Goal: Information Seeking & Learning: Learn about a topic

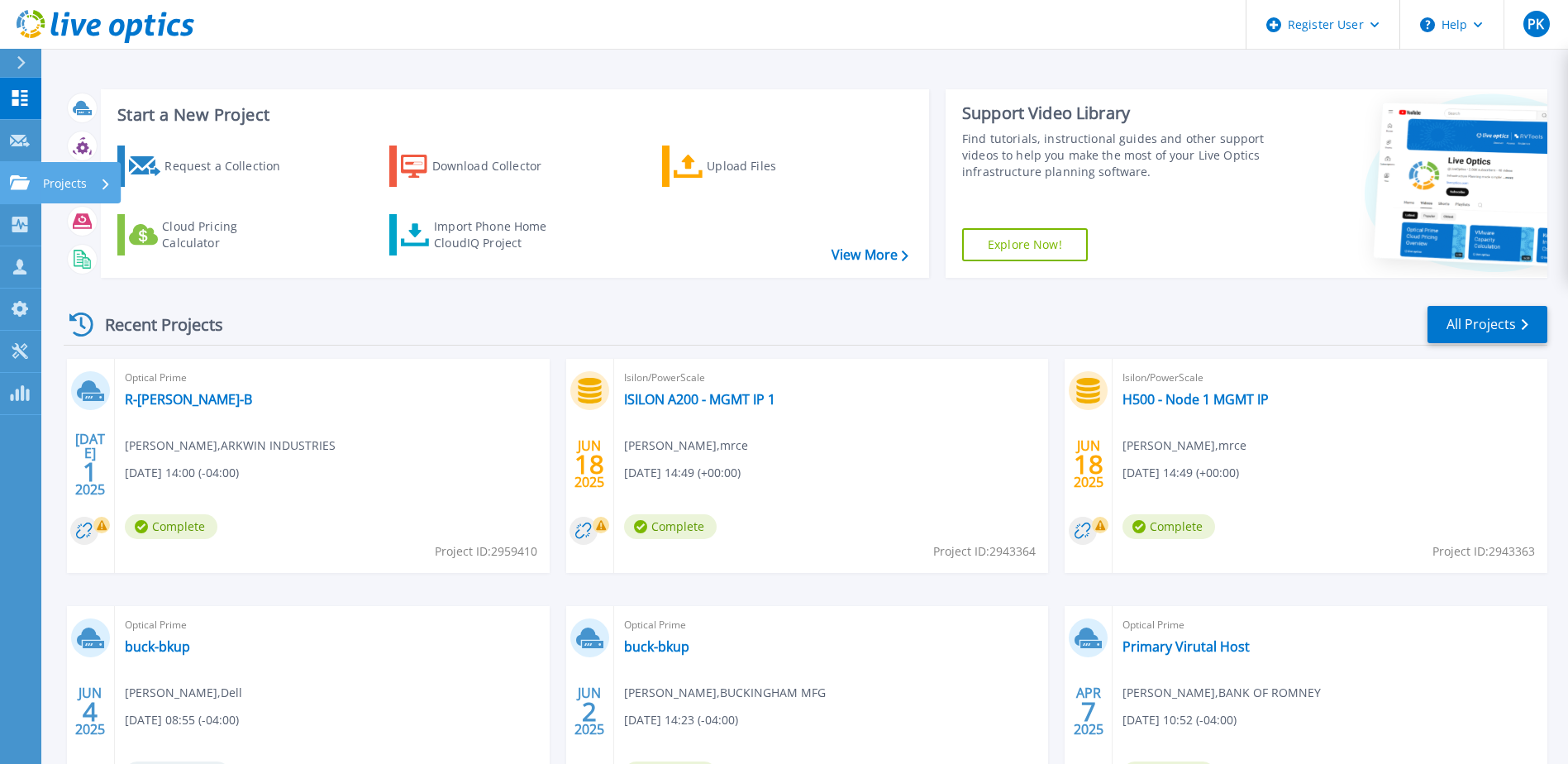
click at [24, 179] on icon at bounding box center [20, 182] width 20 height 14
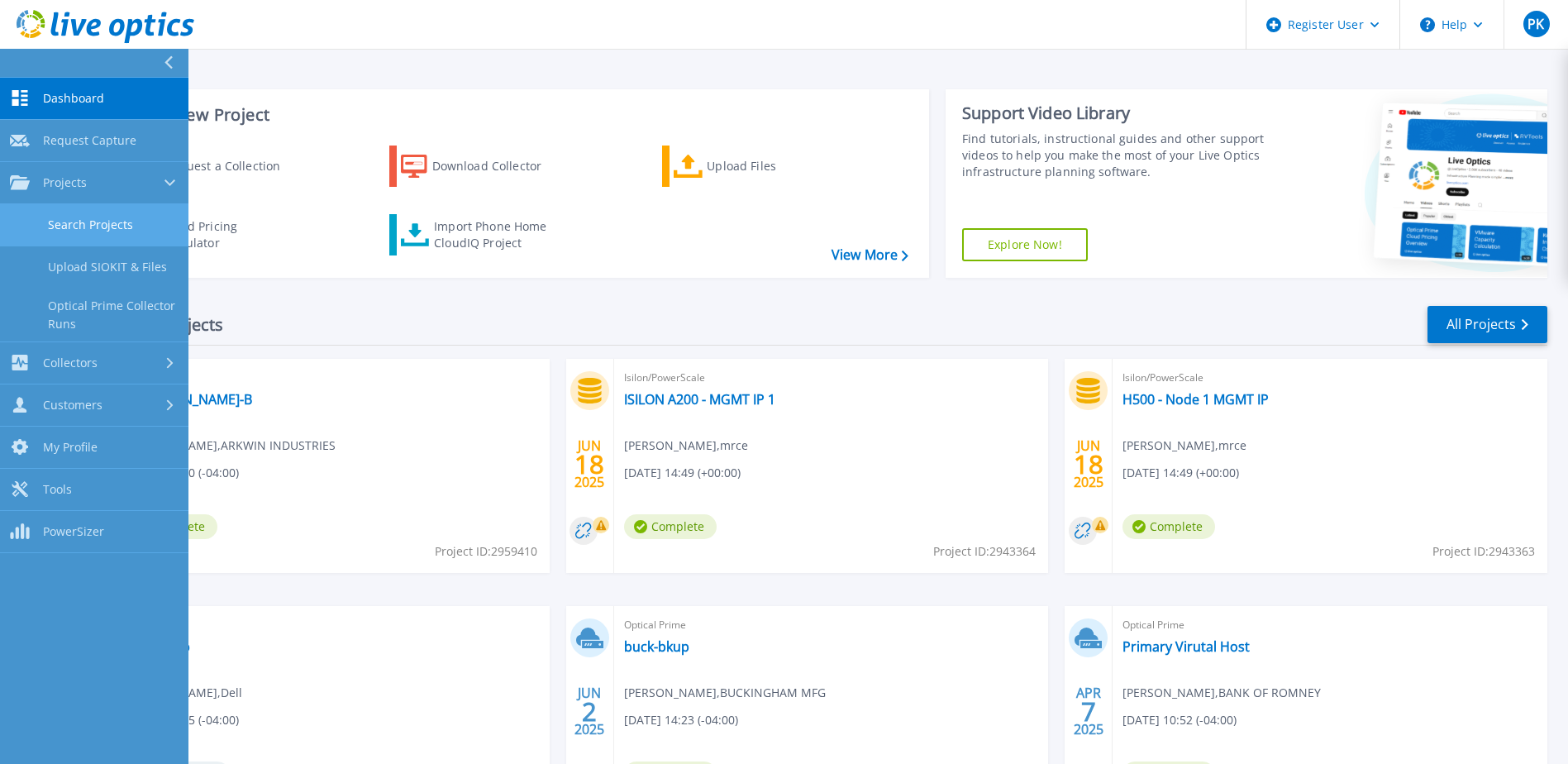
click at [80, 217] on link "Search Projects" at bounding box center [94, 225] width 189 height 42
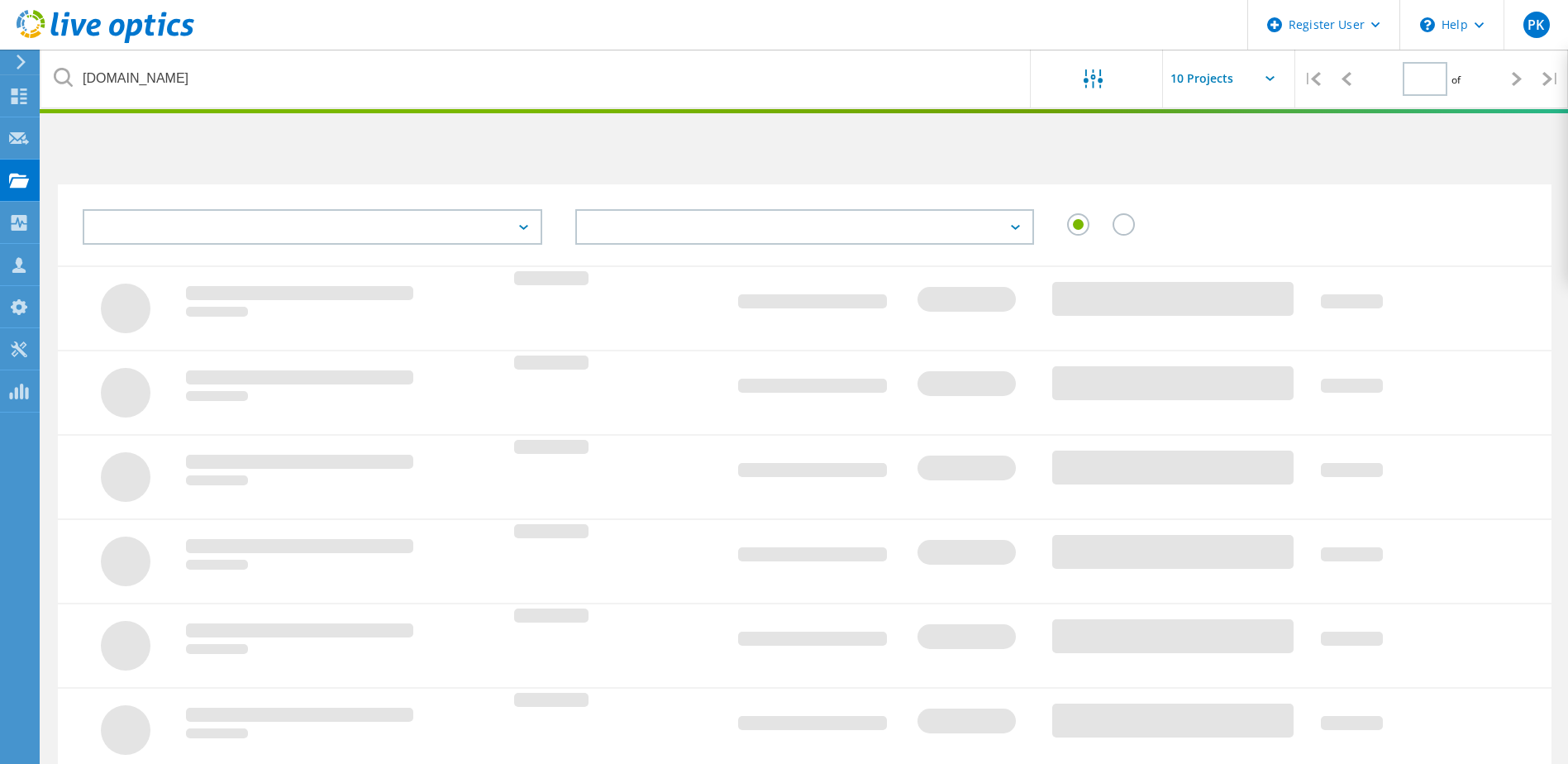
type input "1"
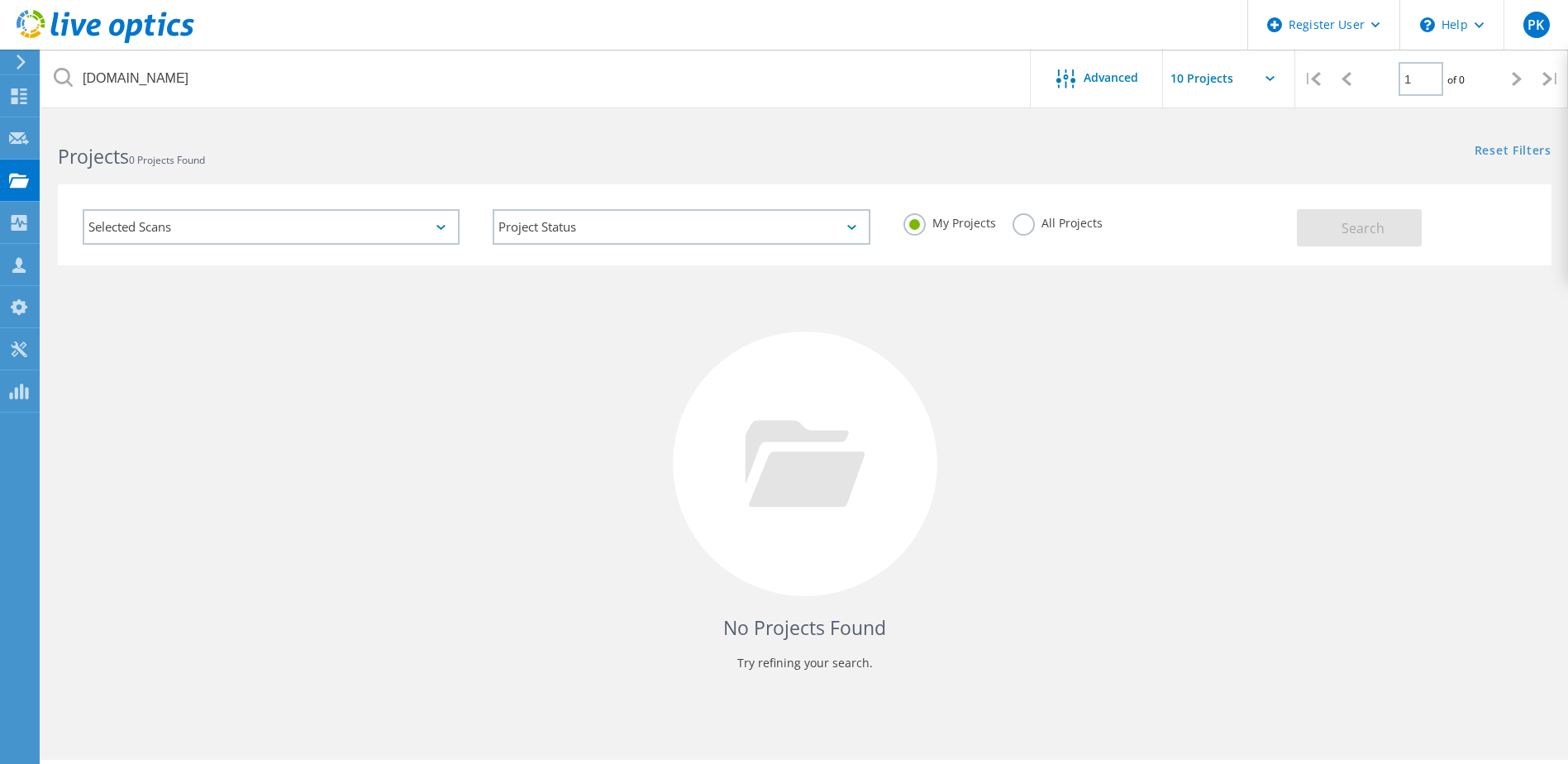
click at [1019, 221] on label "All Projects" at bounding box center [1057, 221] width 90 height 15
click at [0, 0] on input "All Projects" at bounding box center [0, 0] width 0 height 0
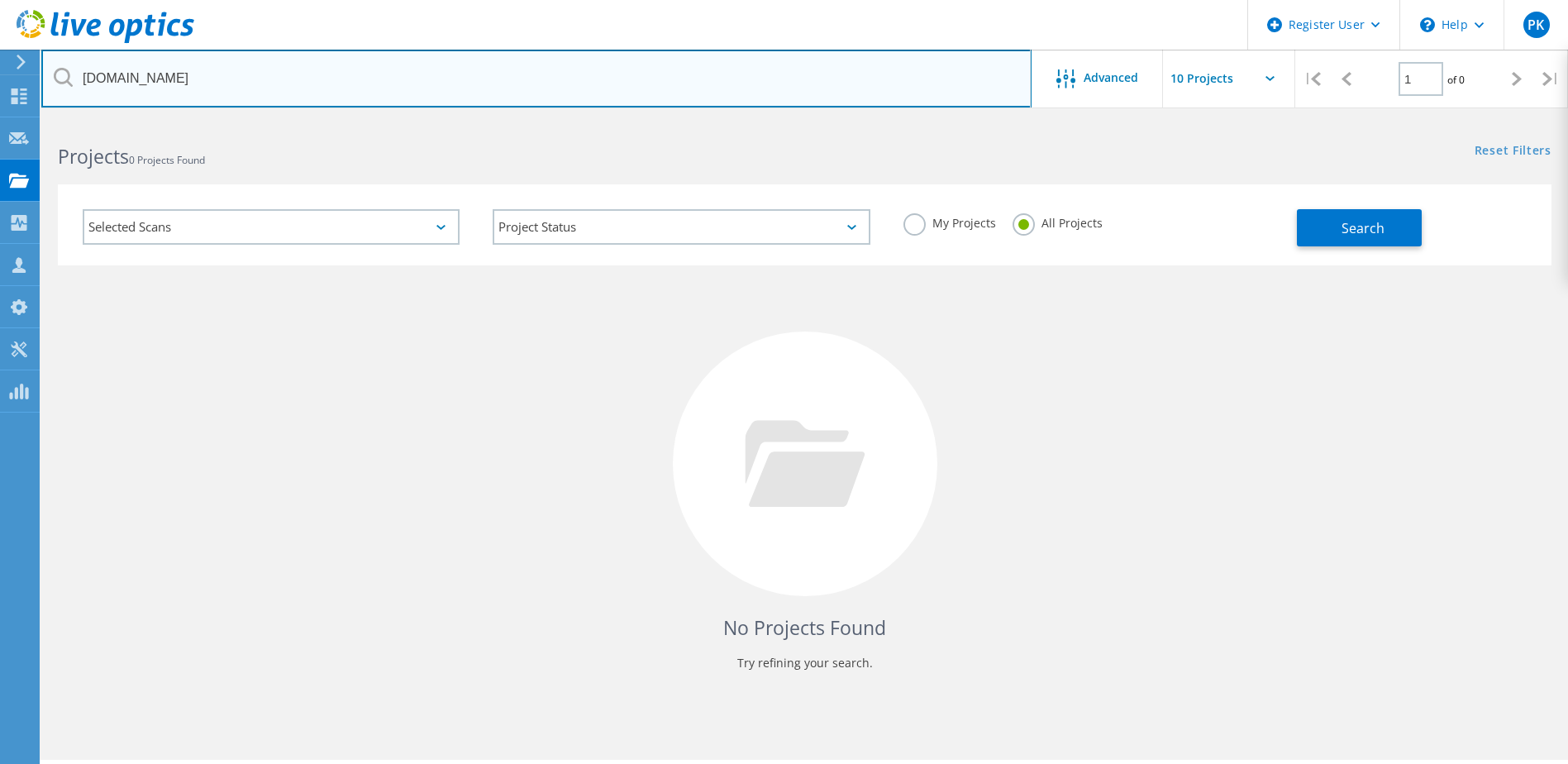
click at [189, 85] on input "wth.com" at bounding box center [536, 78] width 990 height 58
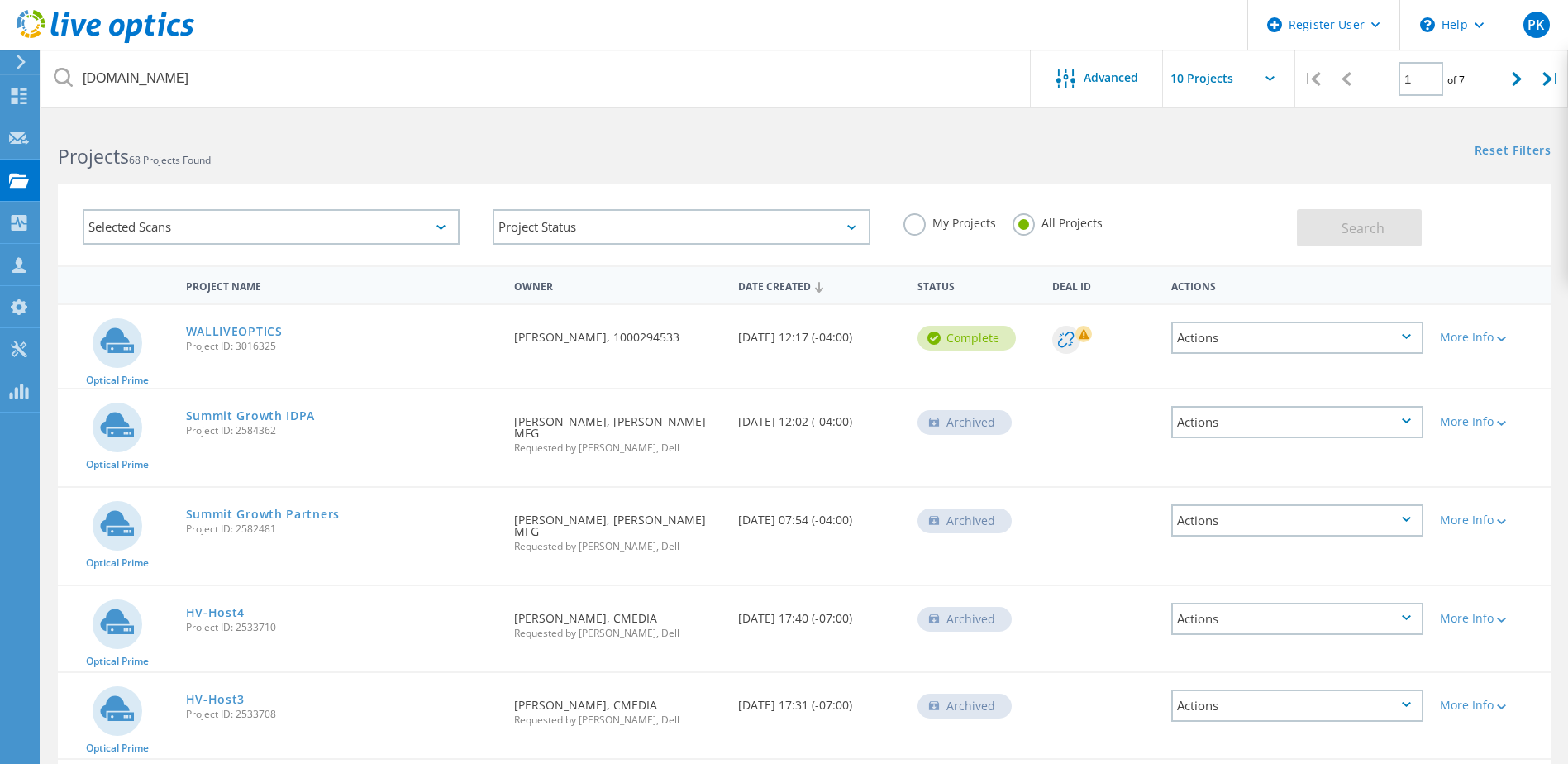
click at [258, 335] on link "WALLIVEOPTICS" at bounding box center [234, 330] width 97 height 11
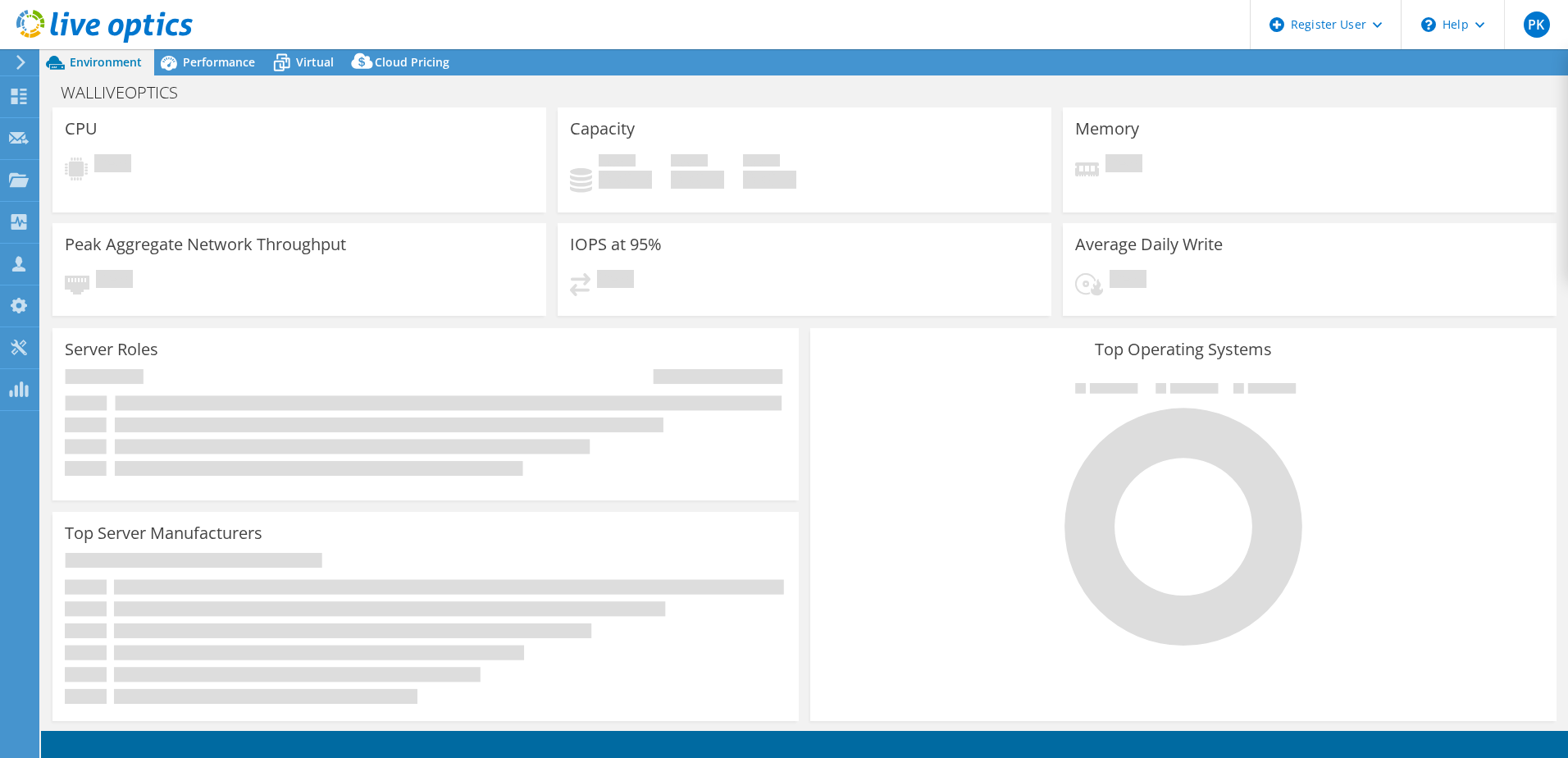
select select "USD"
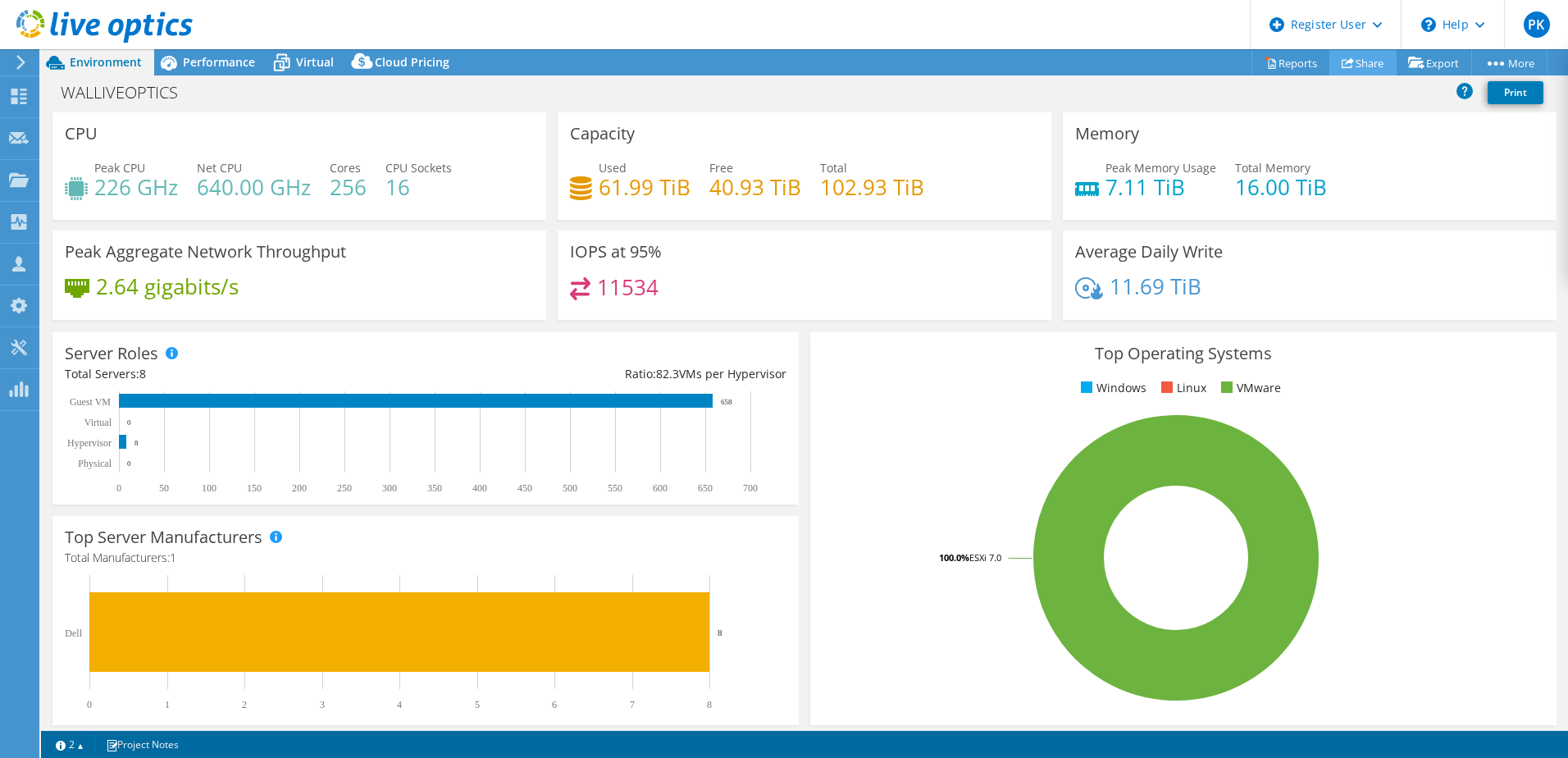
click at [1363, 67] on link "Share" at bounding box center [1363, 63] width 67 height 26
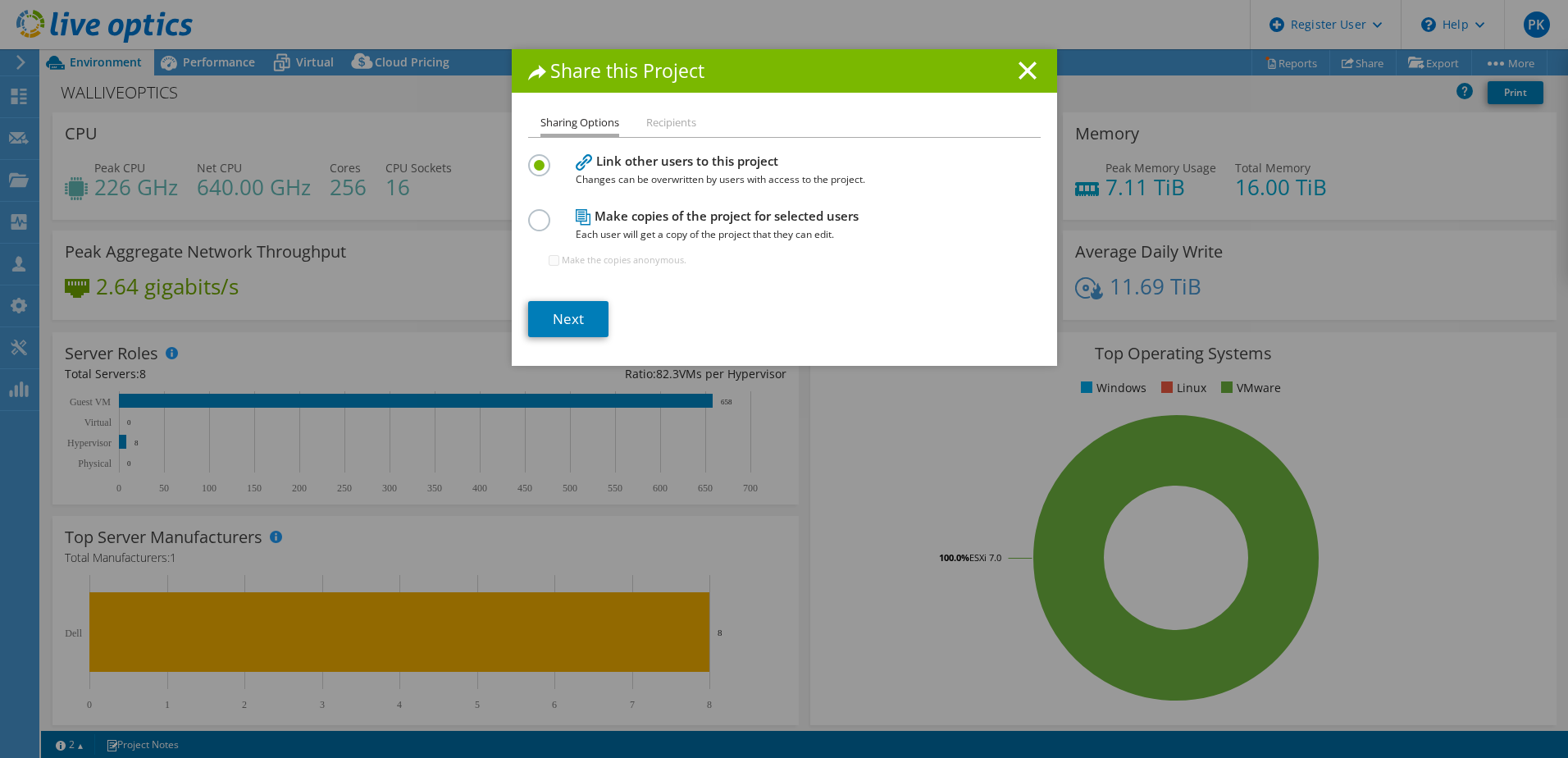
click at [664, 124] on li "Recipients" at bounding box center [671, 123] width 50 height 20
click at [567, 322] on link "Next" at bounding box center [568, 319] width 80 height 36
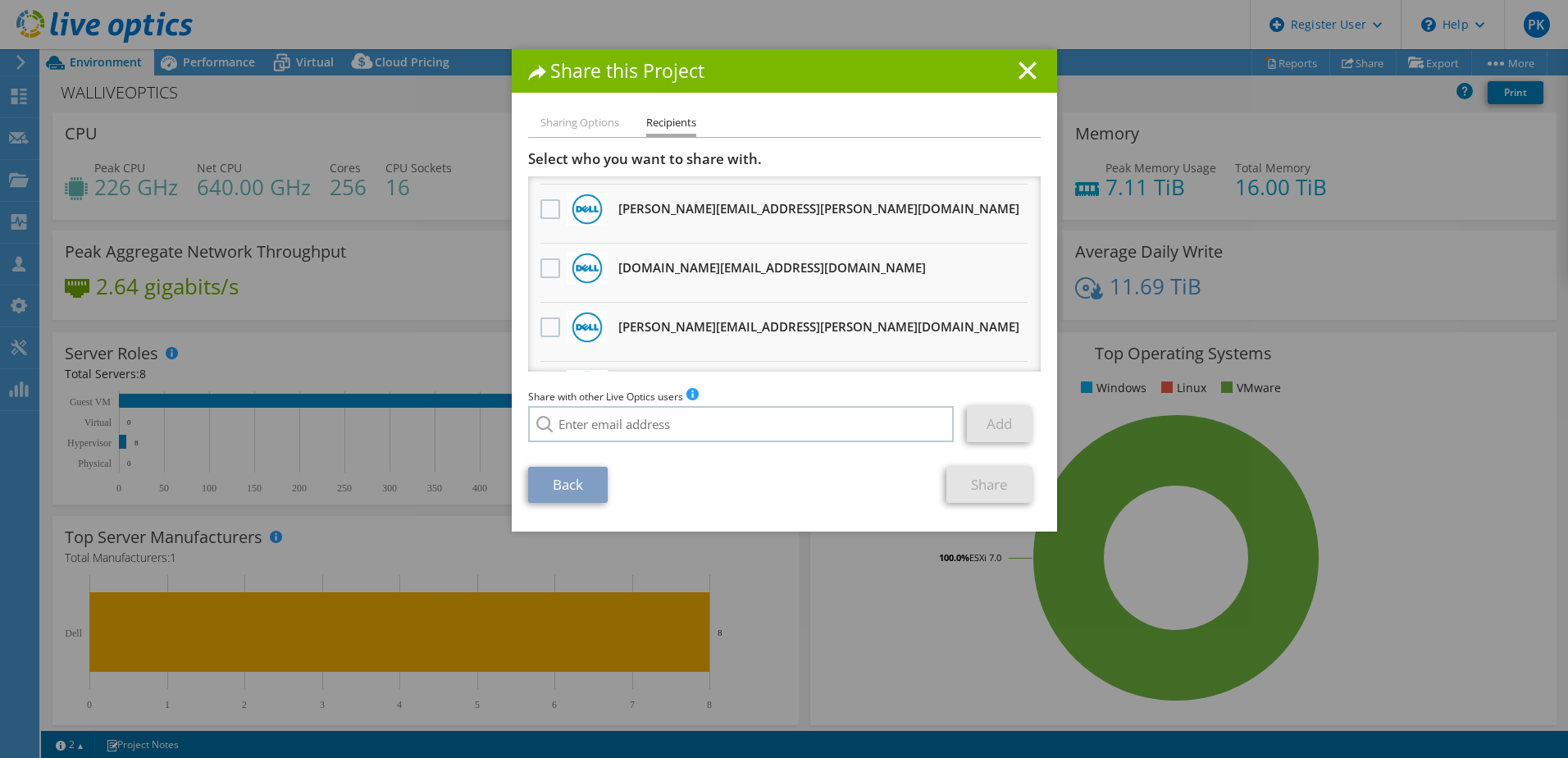
scroll to position [656, 0]
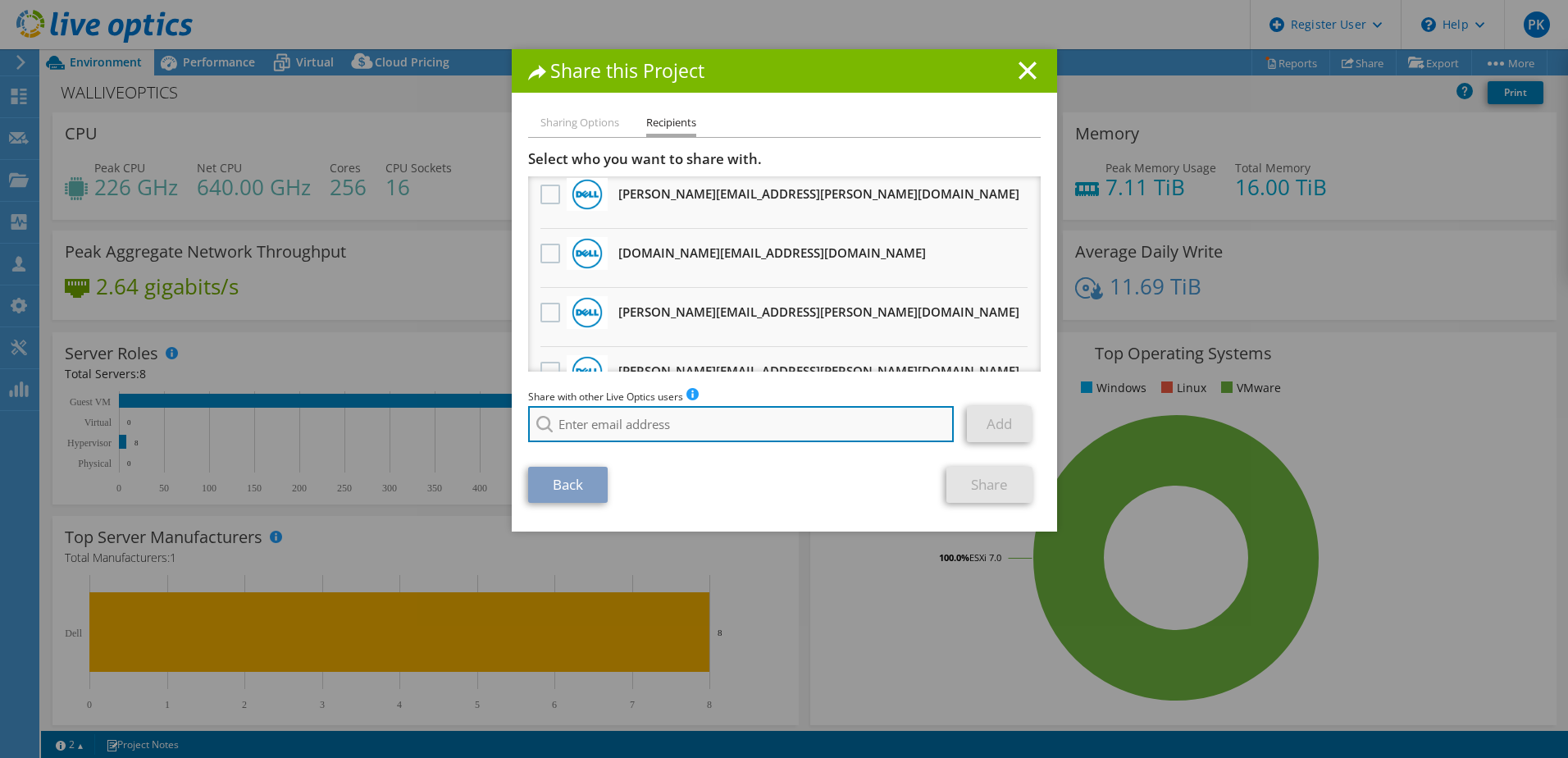
click at [627, 424] on input "search" at bounding box center [741, 424] width 427 height 36
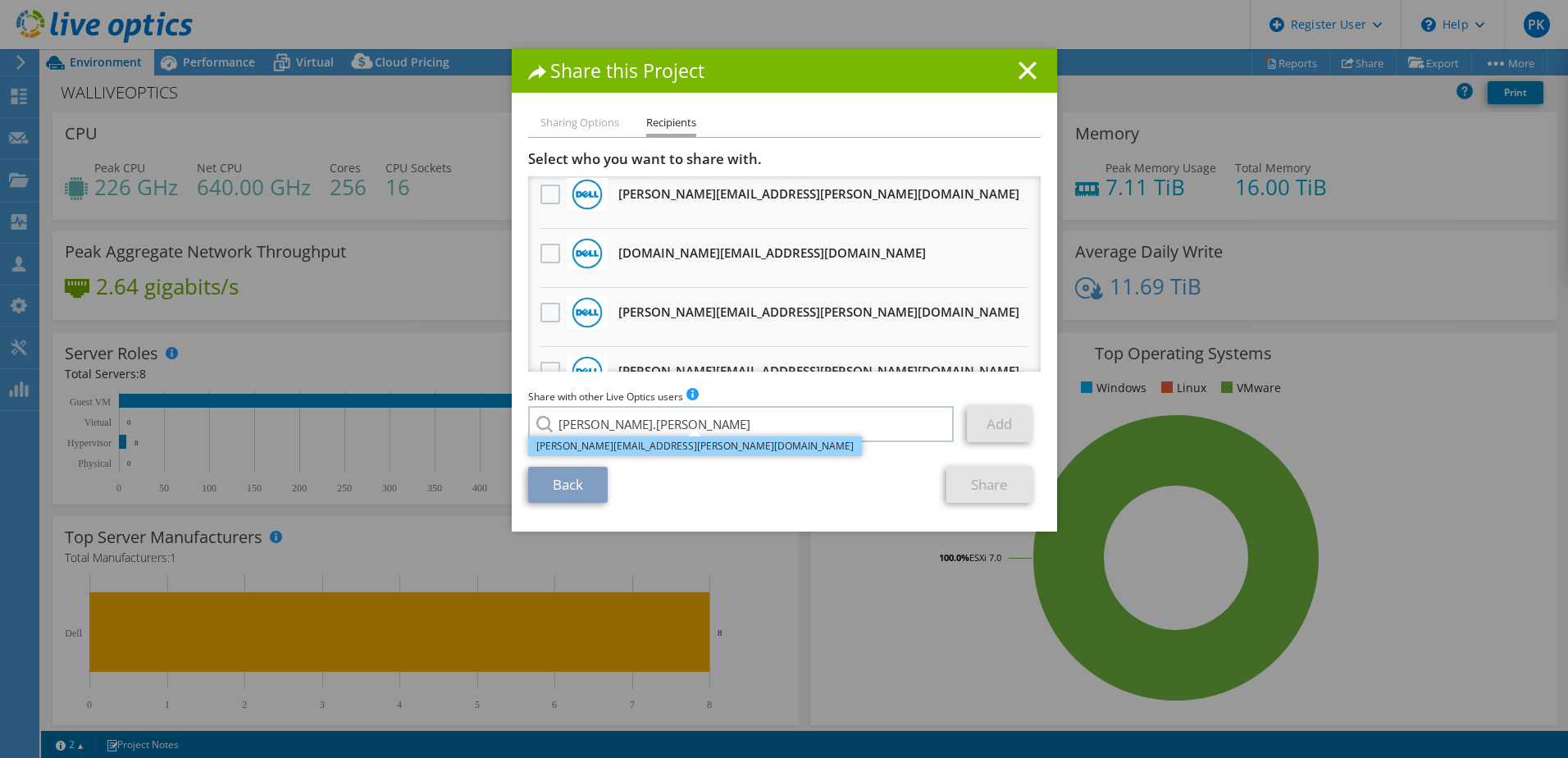
click at [609, 453] on li "Dustin.Baker@dell.com" at bounding box center [695, 445] width 334 height 20
type input "Dustin.Baker@dell.com"
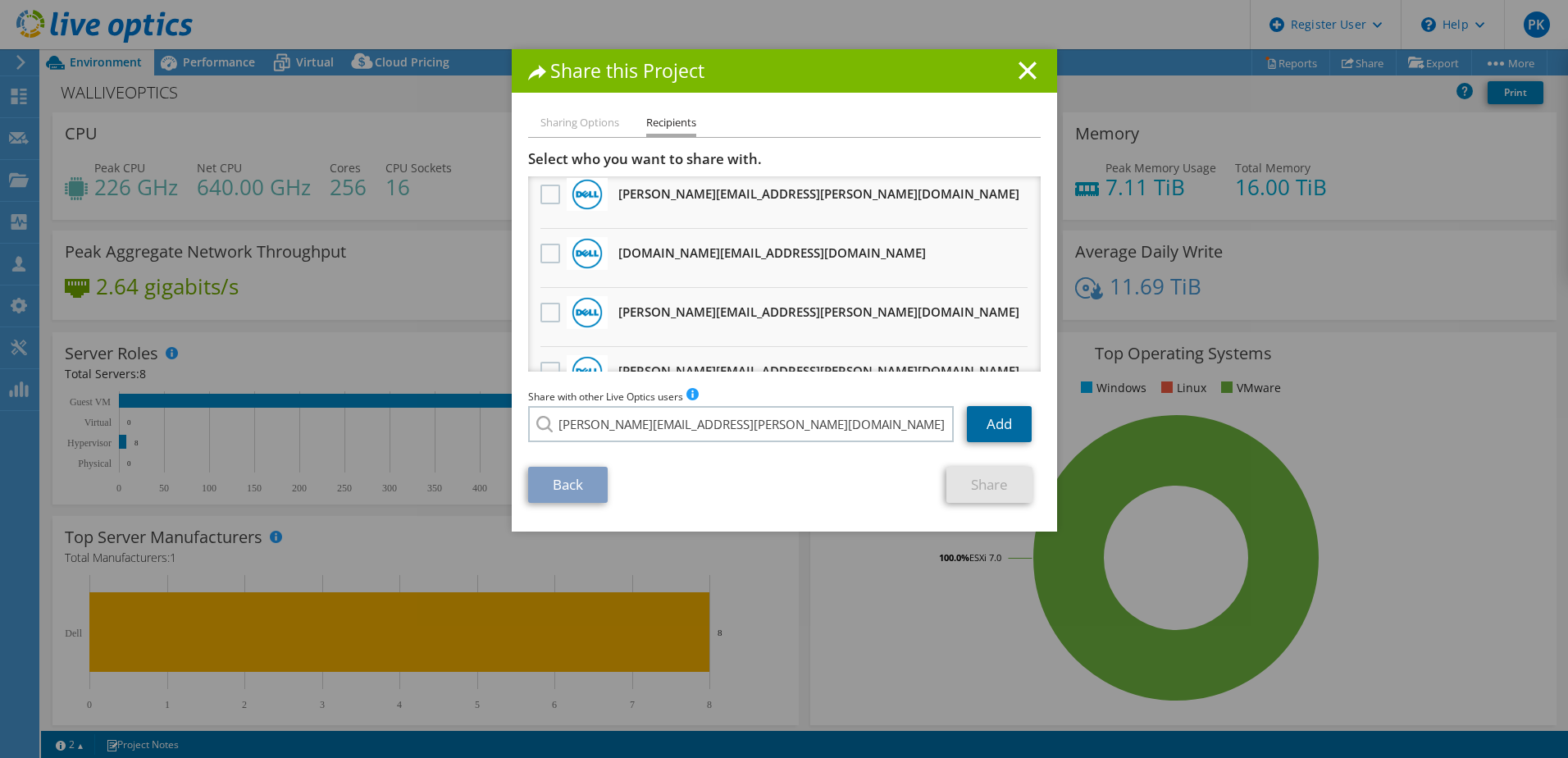
click at [996, 421] on link "Add" at bounding box center [999, 424] width 65 height 36
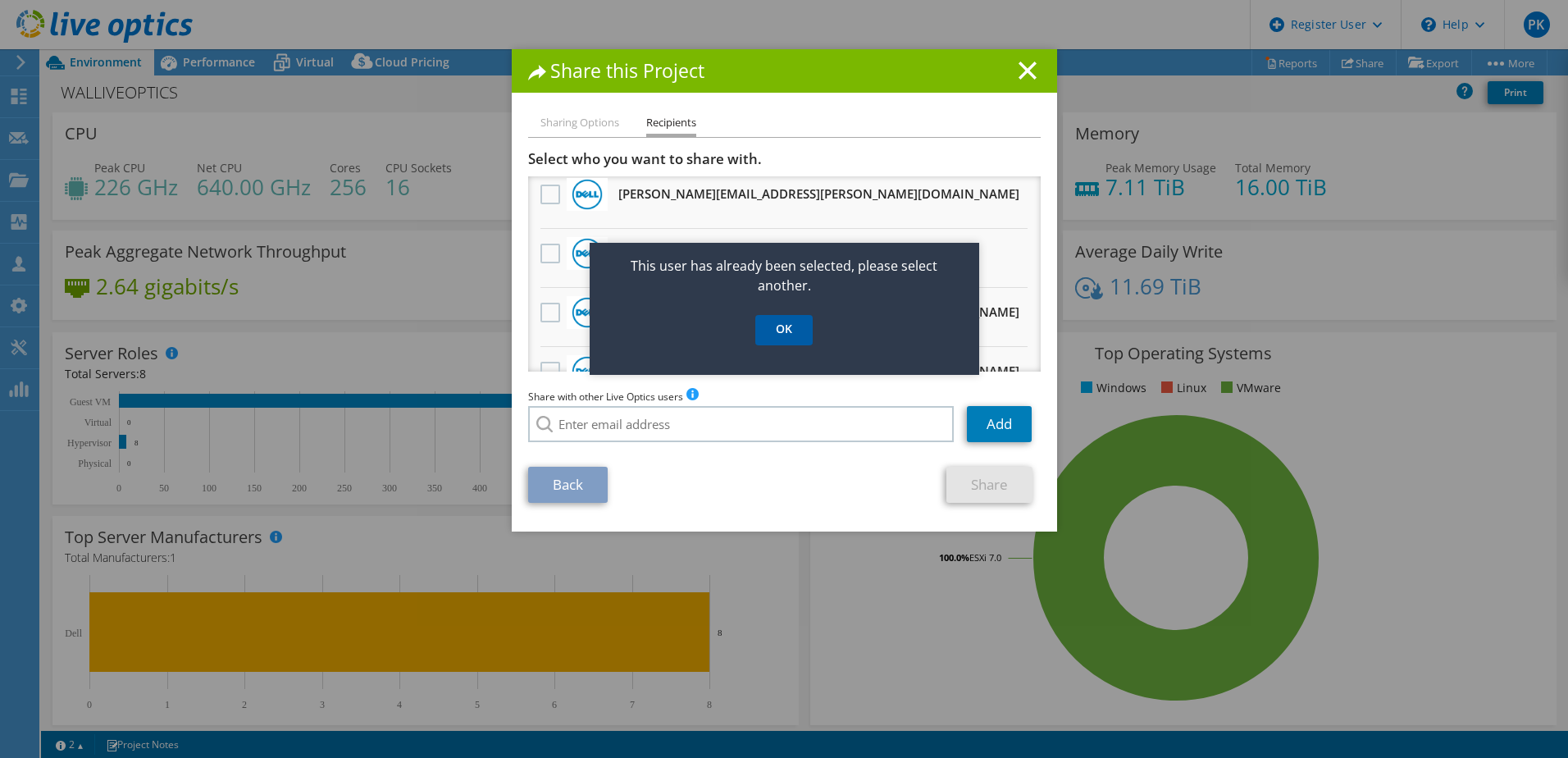
click at [778, 329] on link "OK" at bounding box center [784, 330] width 57 height 31
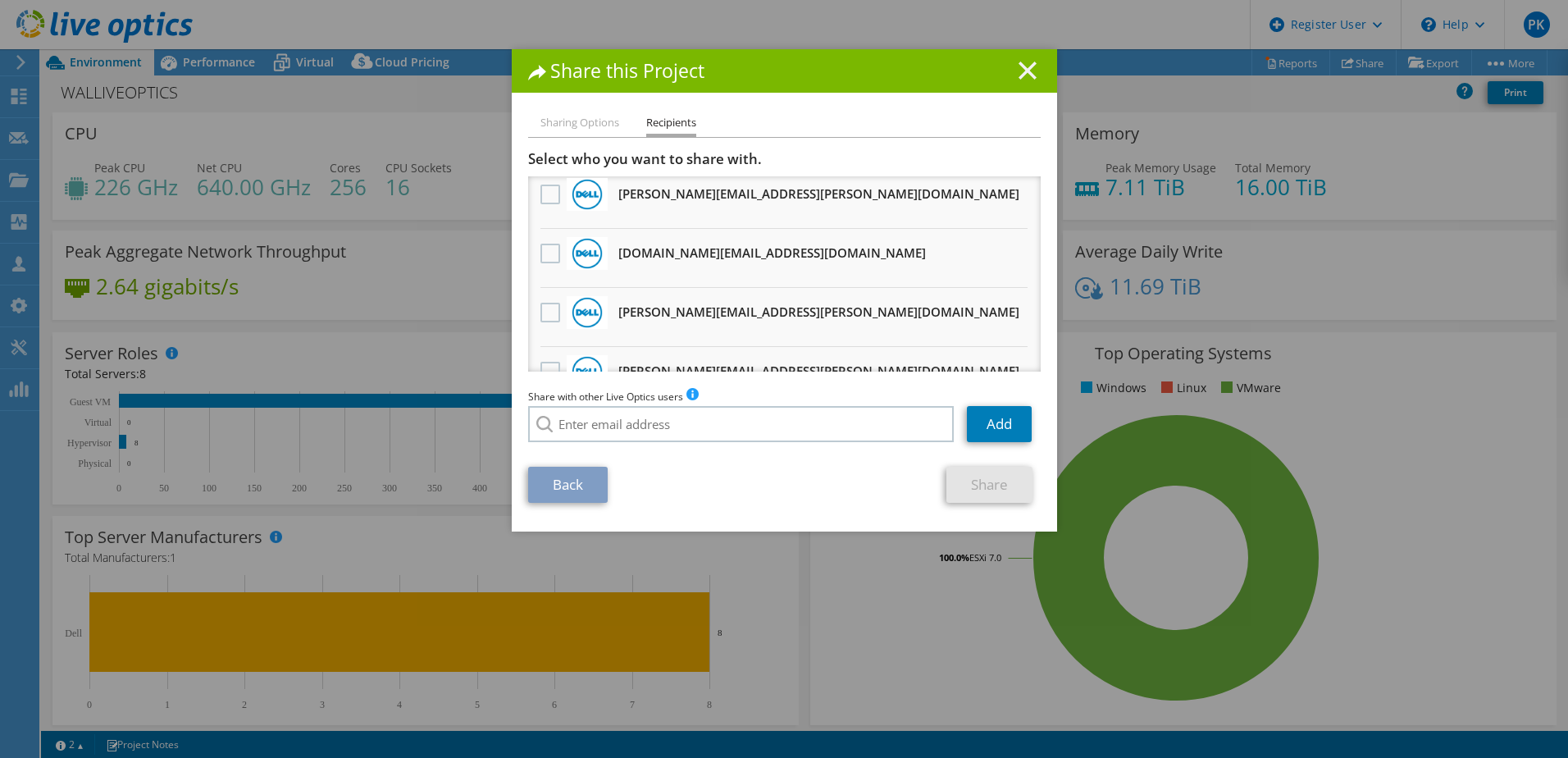
click at [1019, 74] on line at bounding box center [1027, 70] width 16 height 16
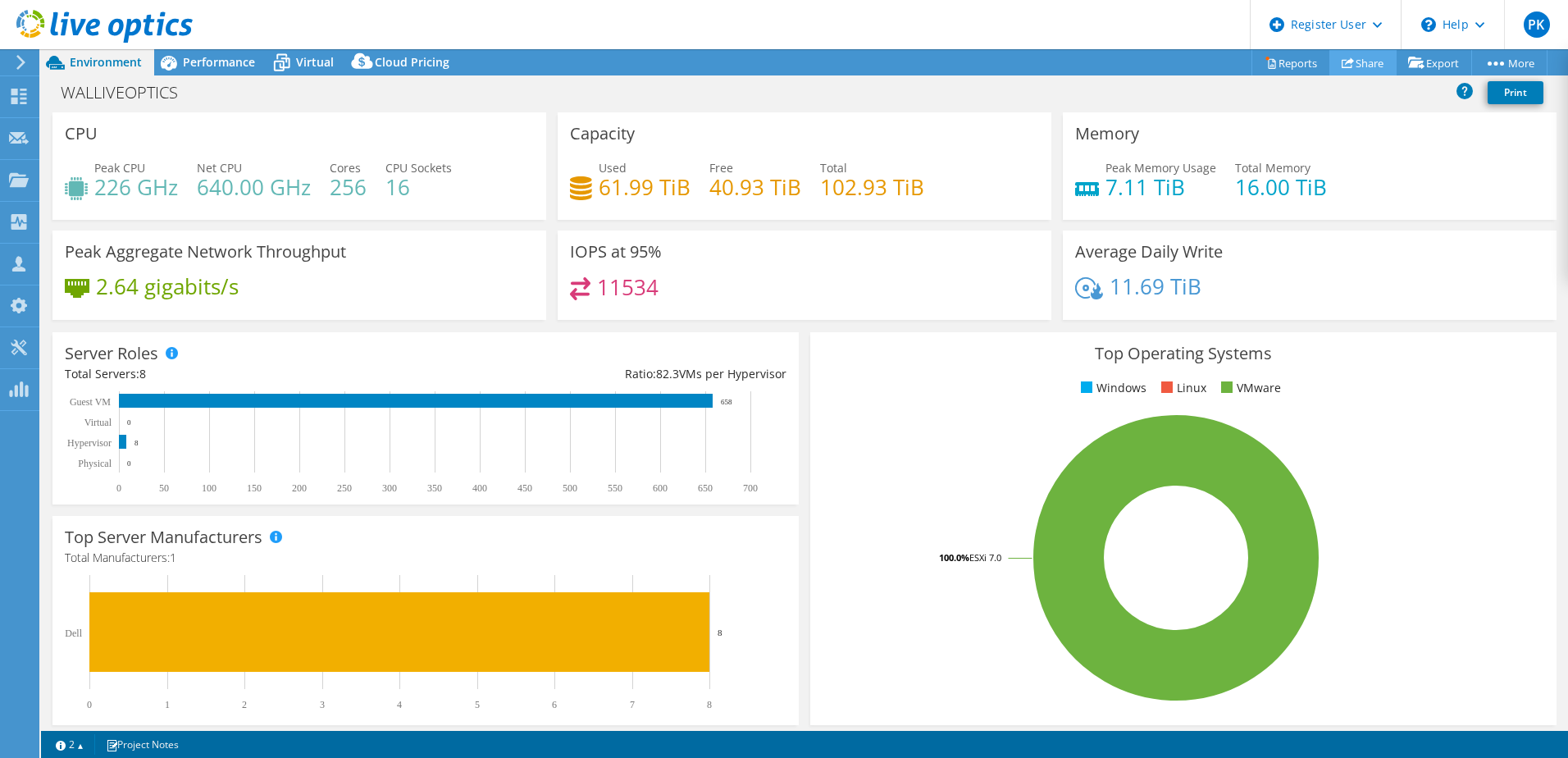
click at [1352, 63] on link "Share" at bounding box center [1363, 63] width 67 height 26
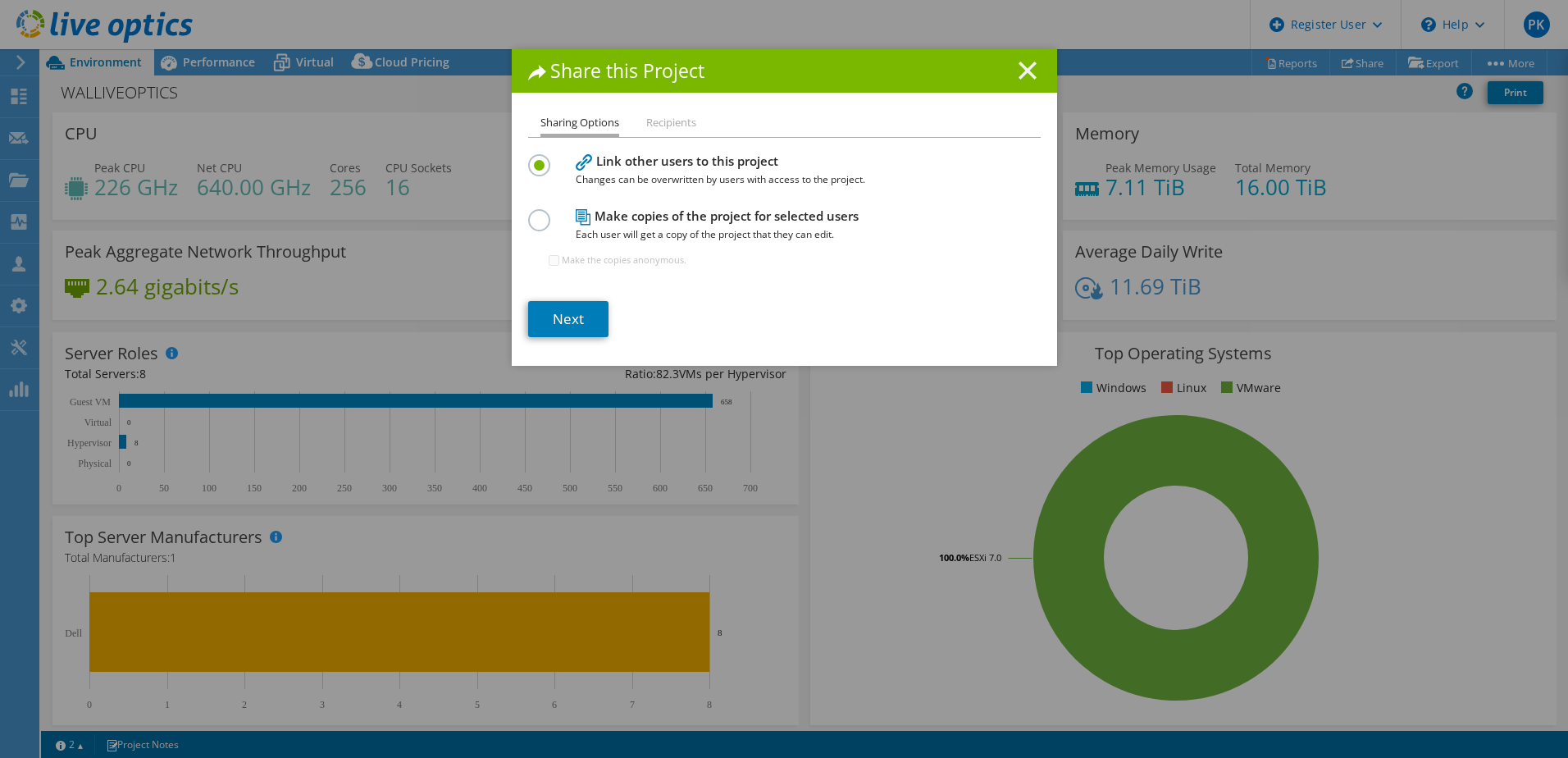
click at [1020, 68] on line at bounding box center [1027, 70] width 16 height 16
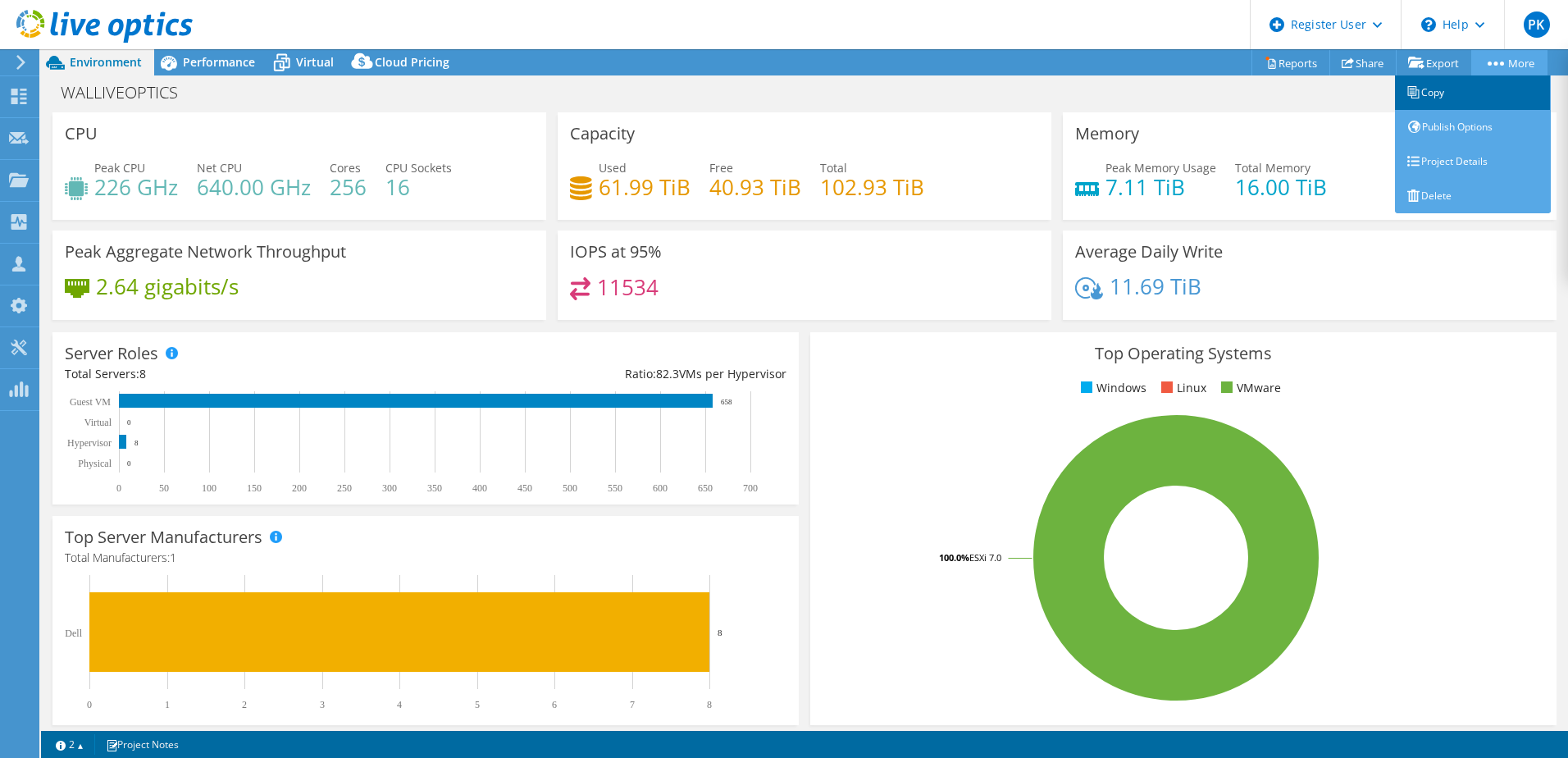
click at [1431, 93] on link "Copy" at bounding box center [1473, 93] width 156 height 34
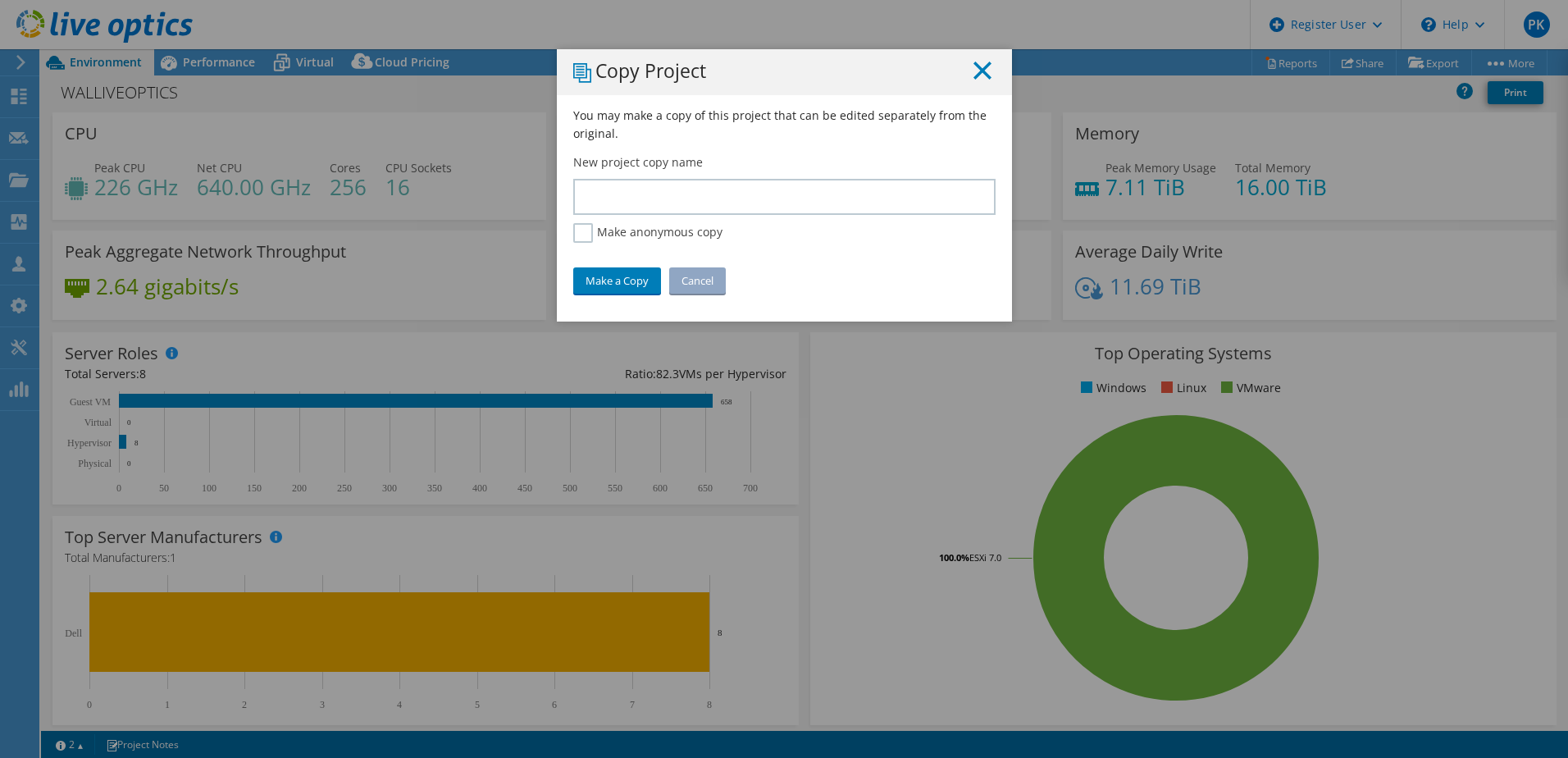
click at [974, 69] on icon at bounding box center [982, 70] width 18 height 18
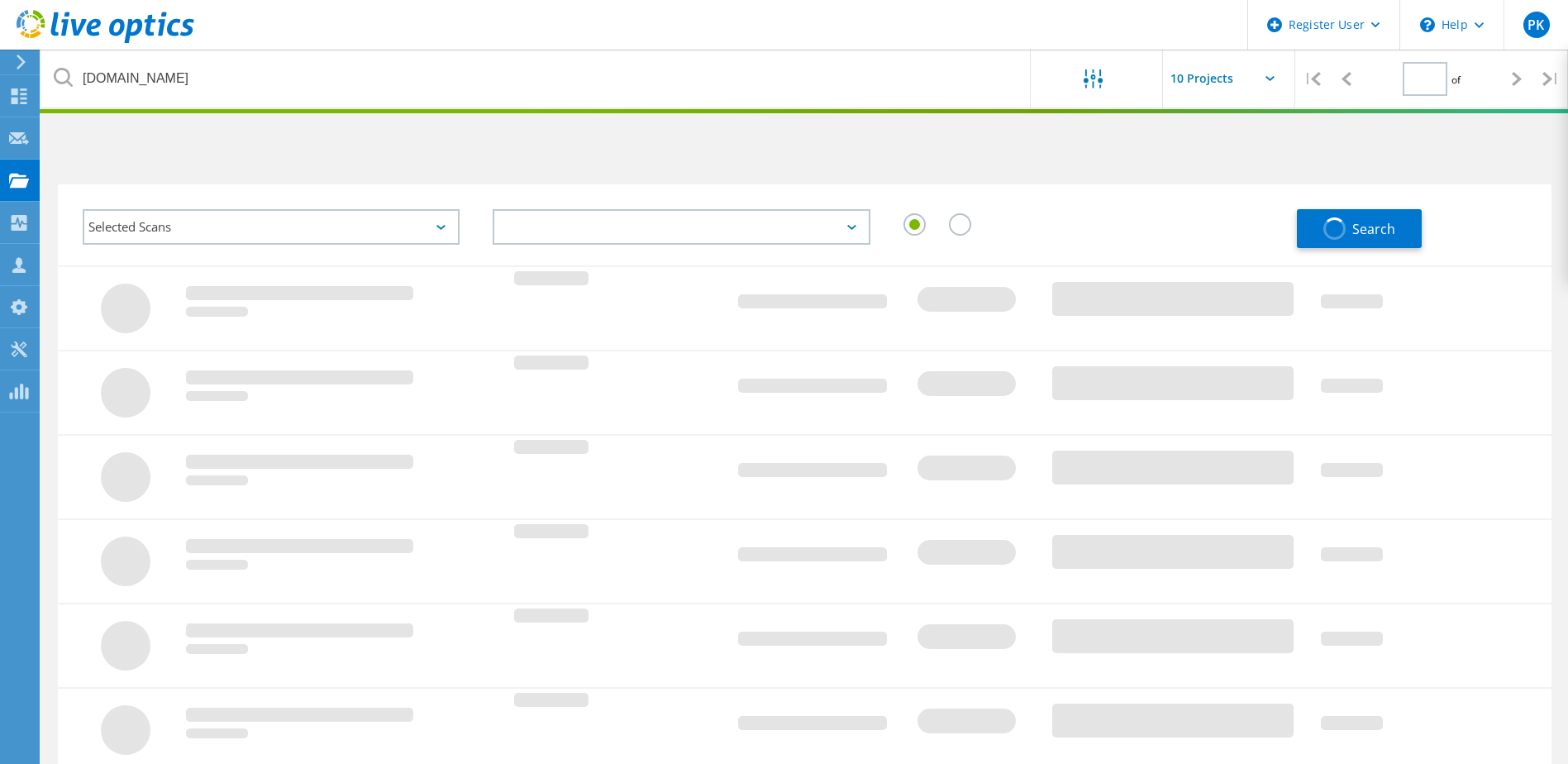
type input "1"
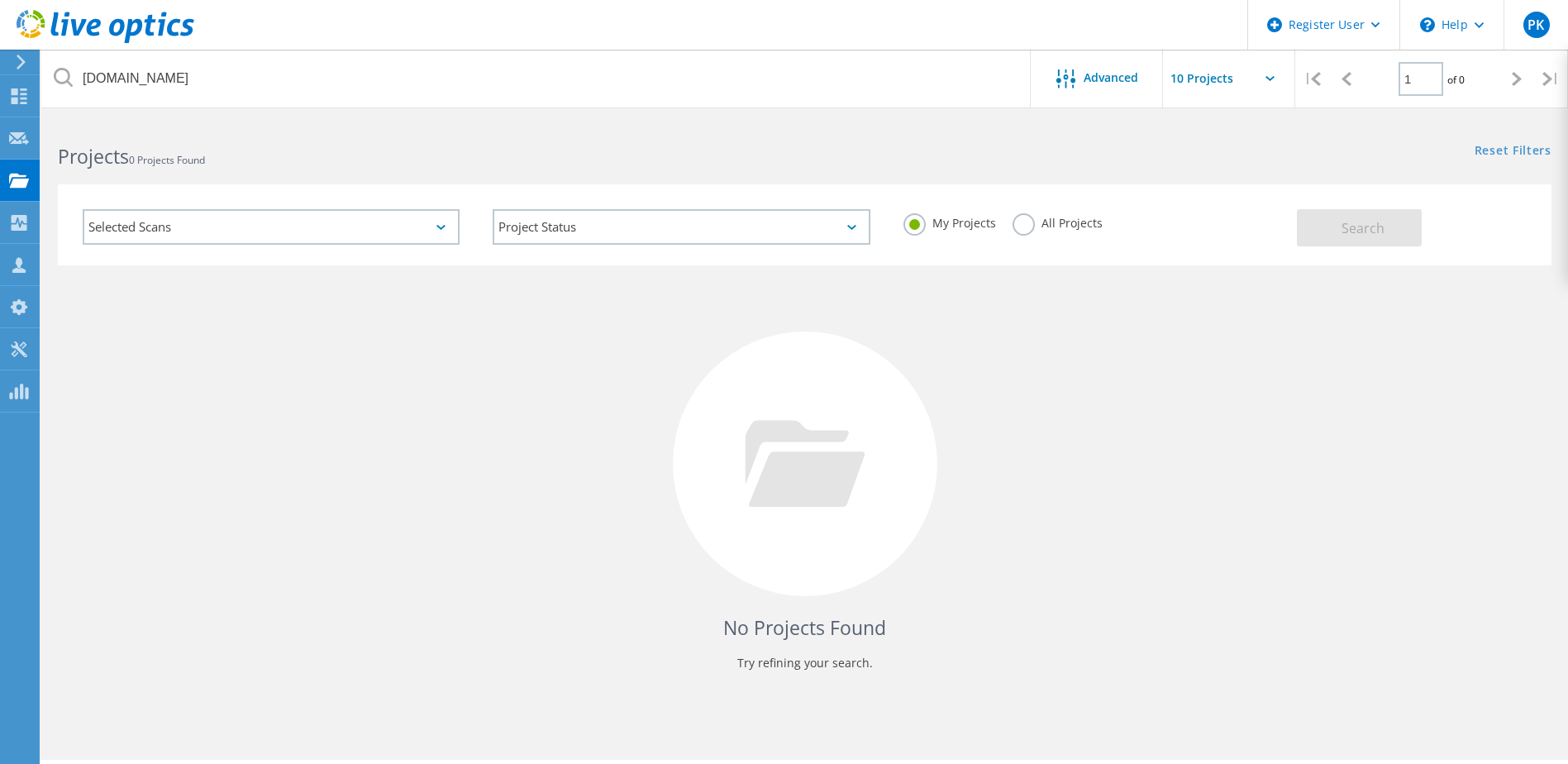
click at [1027, 218] on label "All Projects" at bounding box center [1057, 221] width 90 height 15
click at [0, 0] on input "All Projects" at bounding box center [0, 0] width 0 height 0
click at [1377, 225] on span "Search" at bounding box center [1364, 227] width 43 height 18
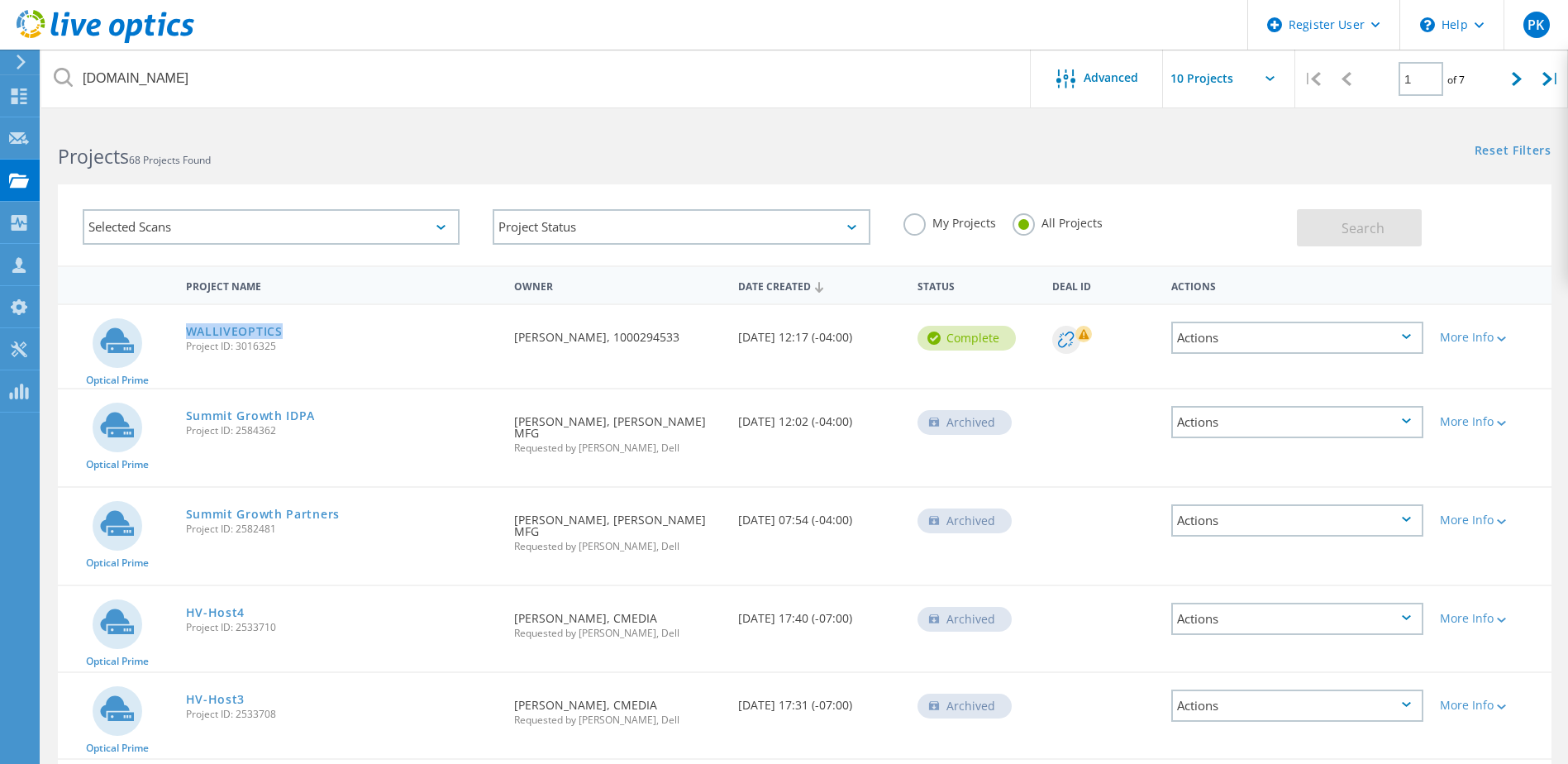
drag, startPoint x: 317, startPoint y: 324, endPoint x: 185, endPoint y: 324, distance: 132.0
click at [185, 324] on div "WALLIVEOPTICS Project ID: 3016325" at bounding box center [342, 336] width 329 height 63
copy link "WALLIVEOPTICS"
click at [1502, 337] on icon at bounding box center [1502, 339] width 9 height 5
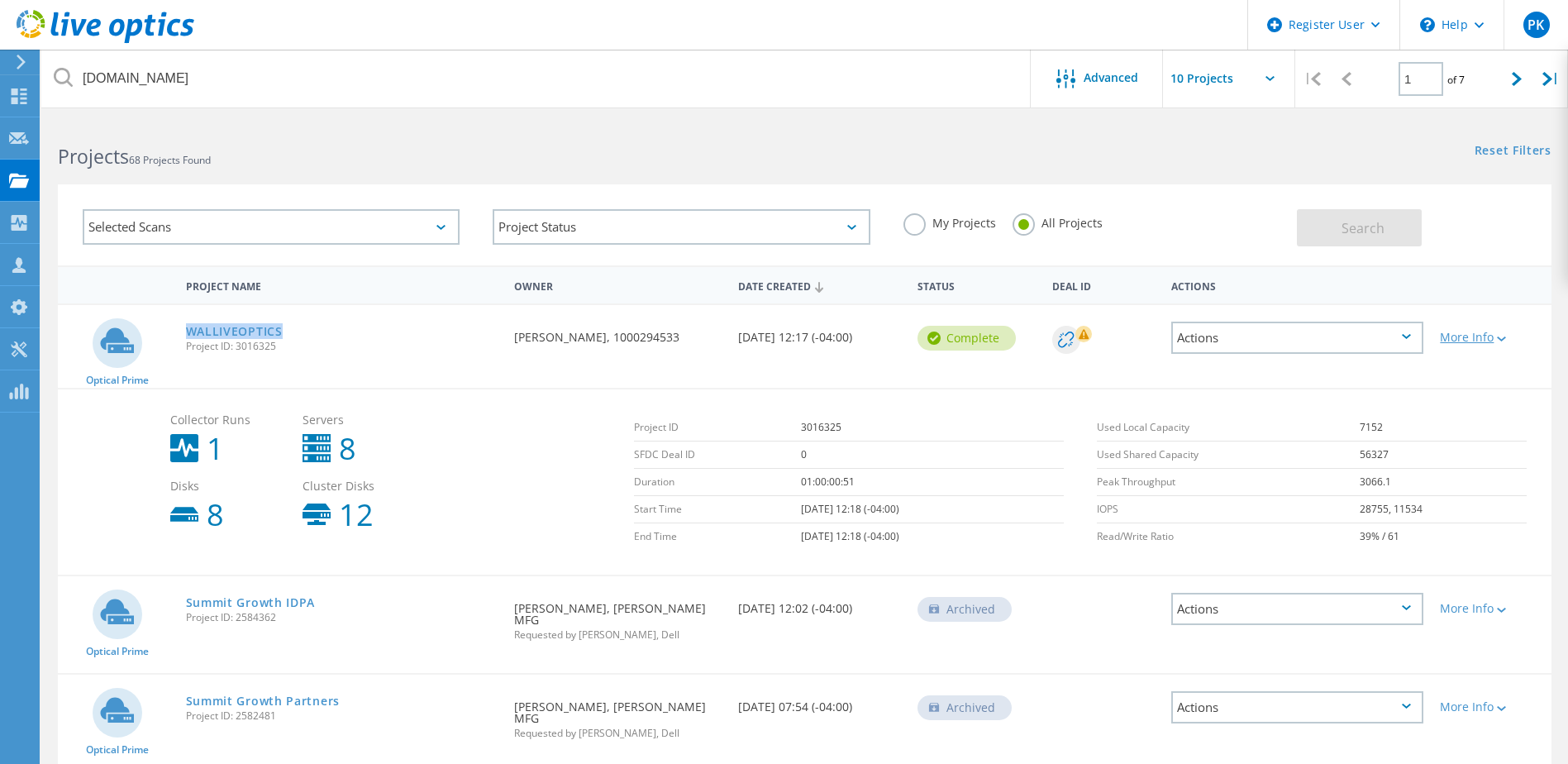
click at [1502, 336] on div at bounding box center [1500, 338] width 12 height 10
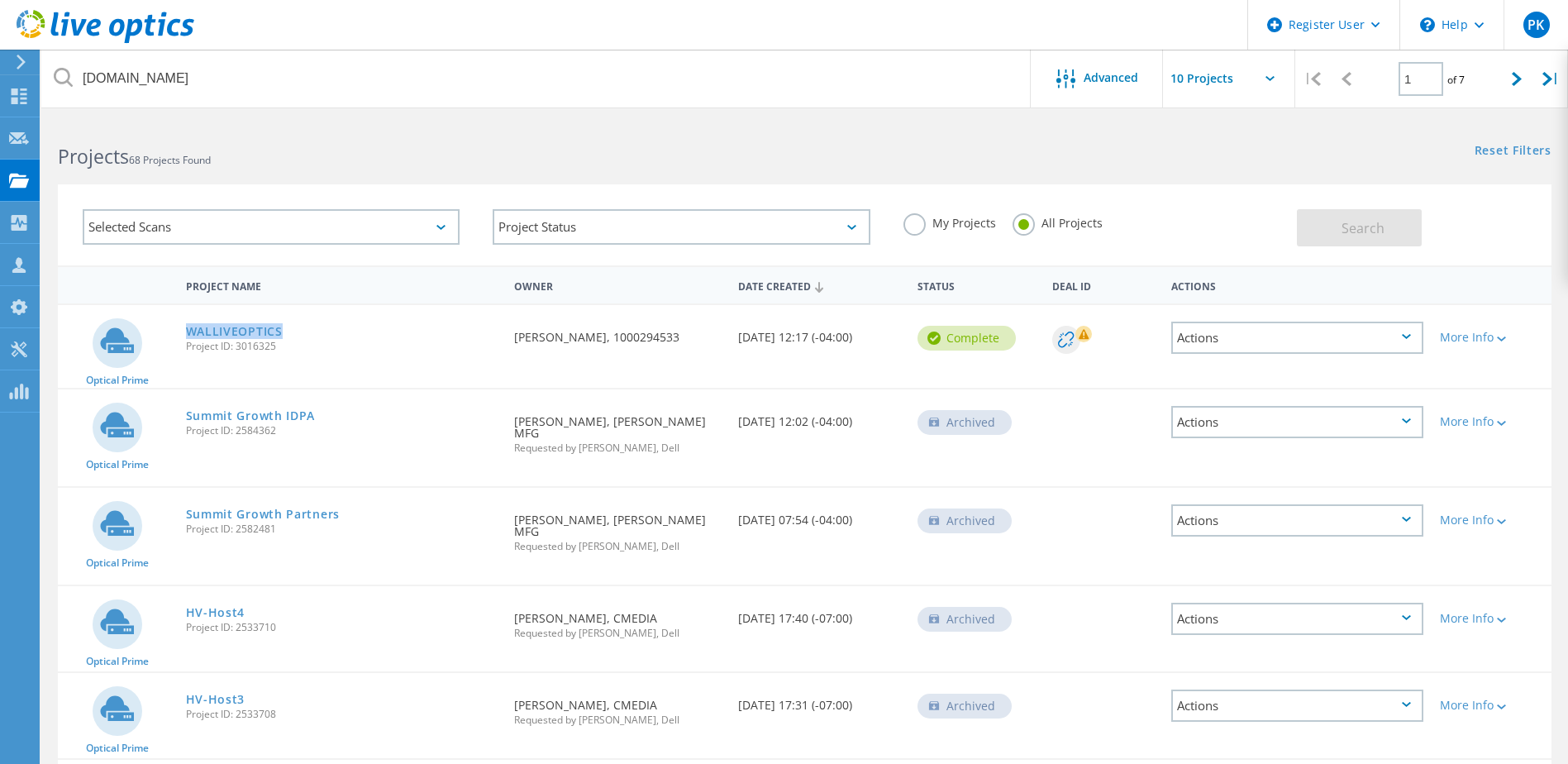
click at [1410, 337] on icon at bounding box center [1407, 337] width 9 height 5
click at [1198, 349] on div "Share" at bounding box center [1298, 351] width 249 height 26
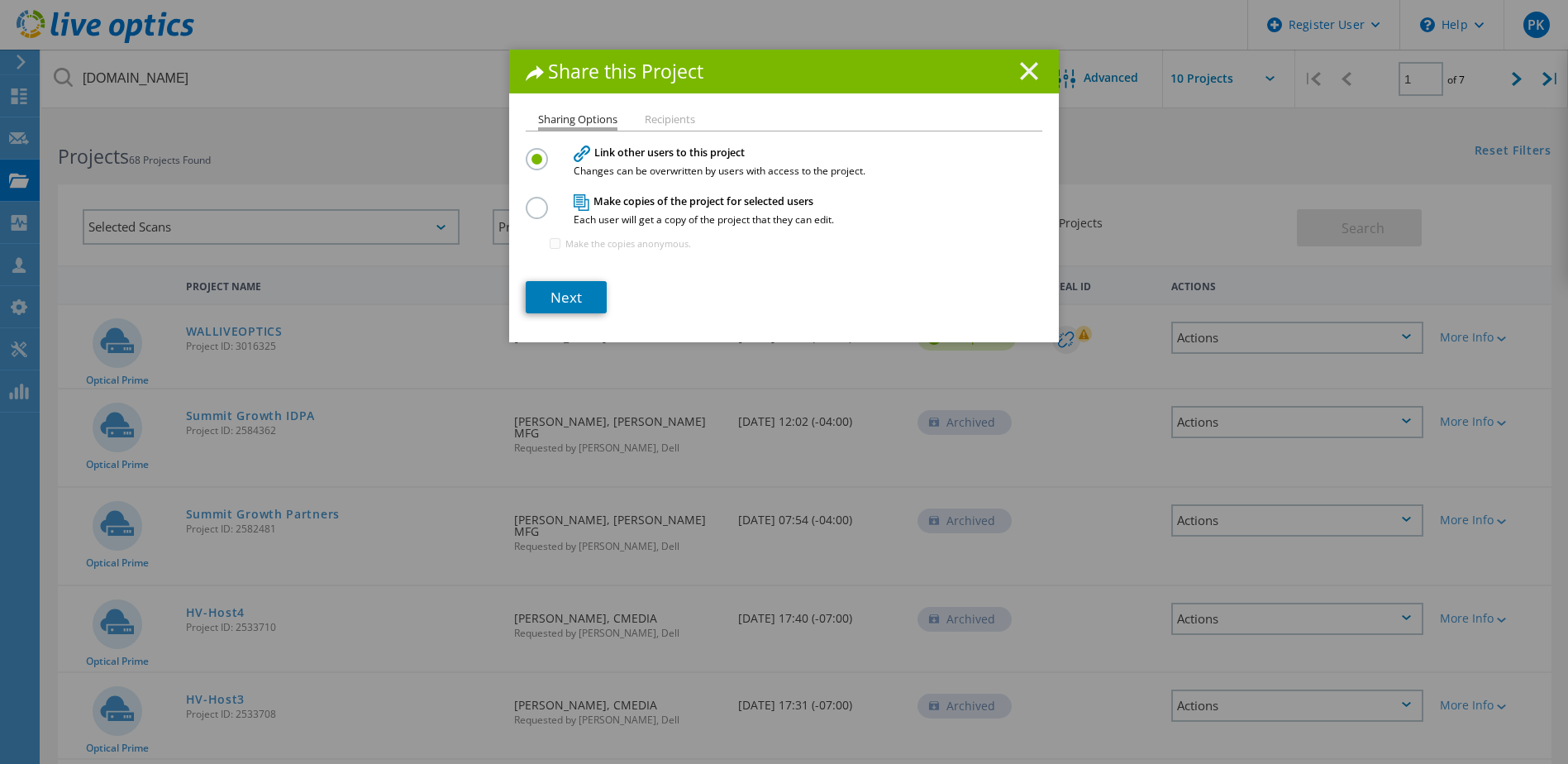
click at [1025, 67] on icon at bounding box center [1029, 70] width 18 height 18
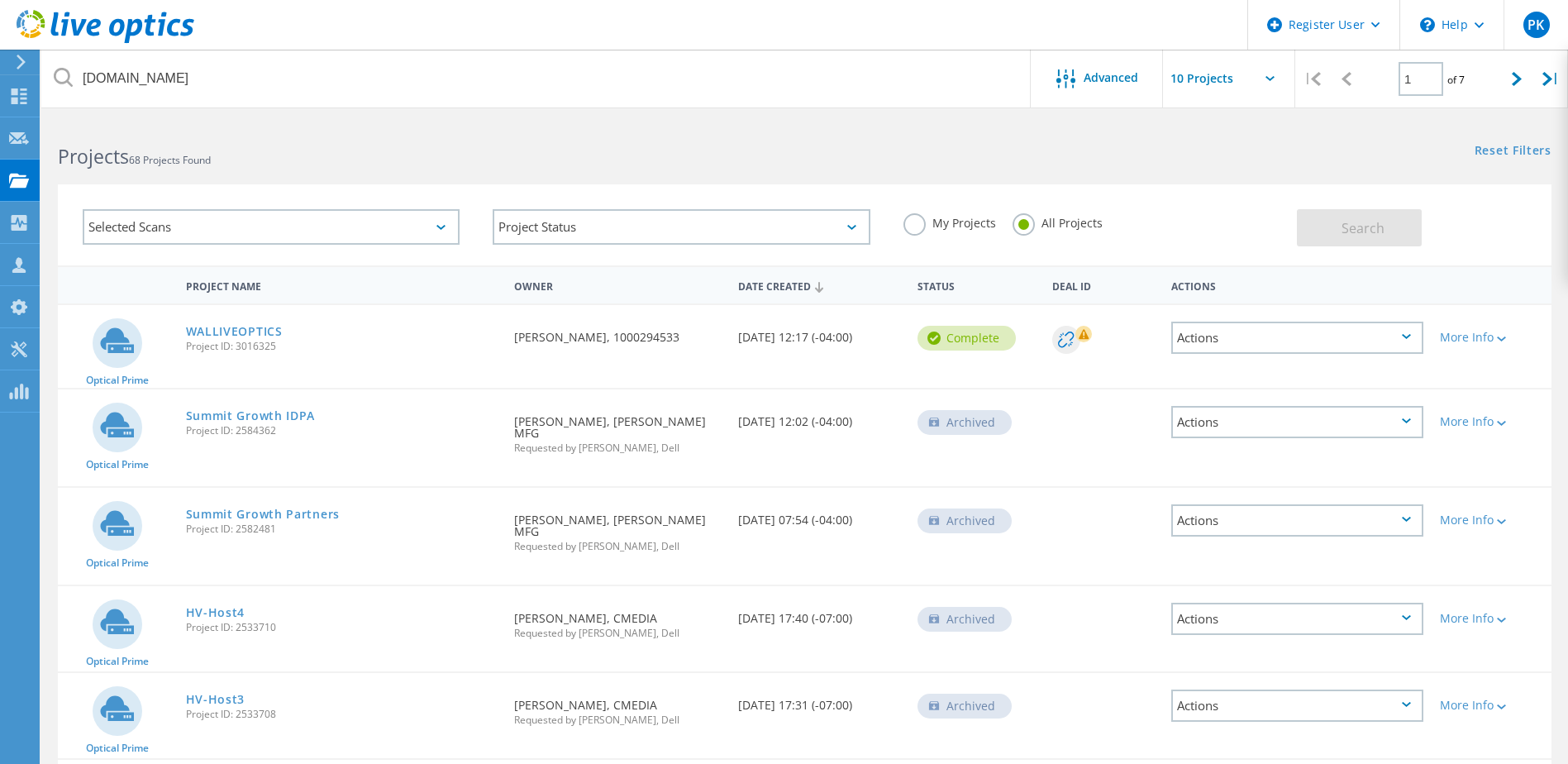
click at [1076, 337] on rect at bounding box center [1084, 333] width 16 height 16
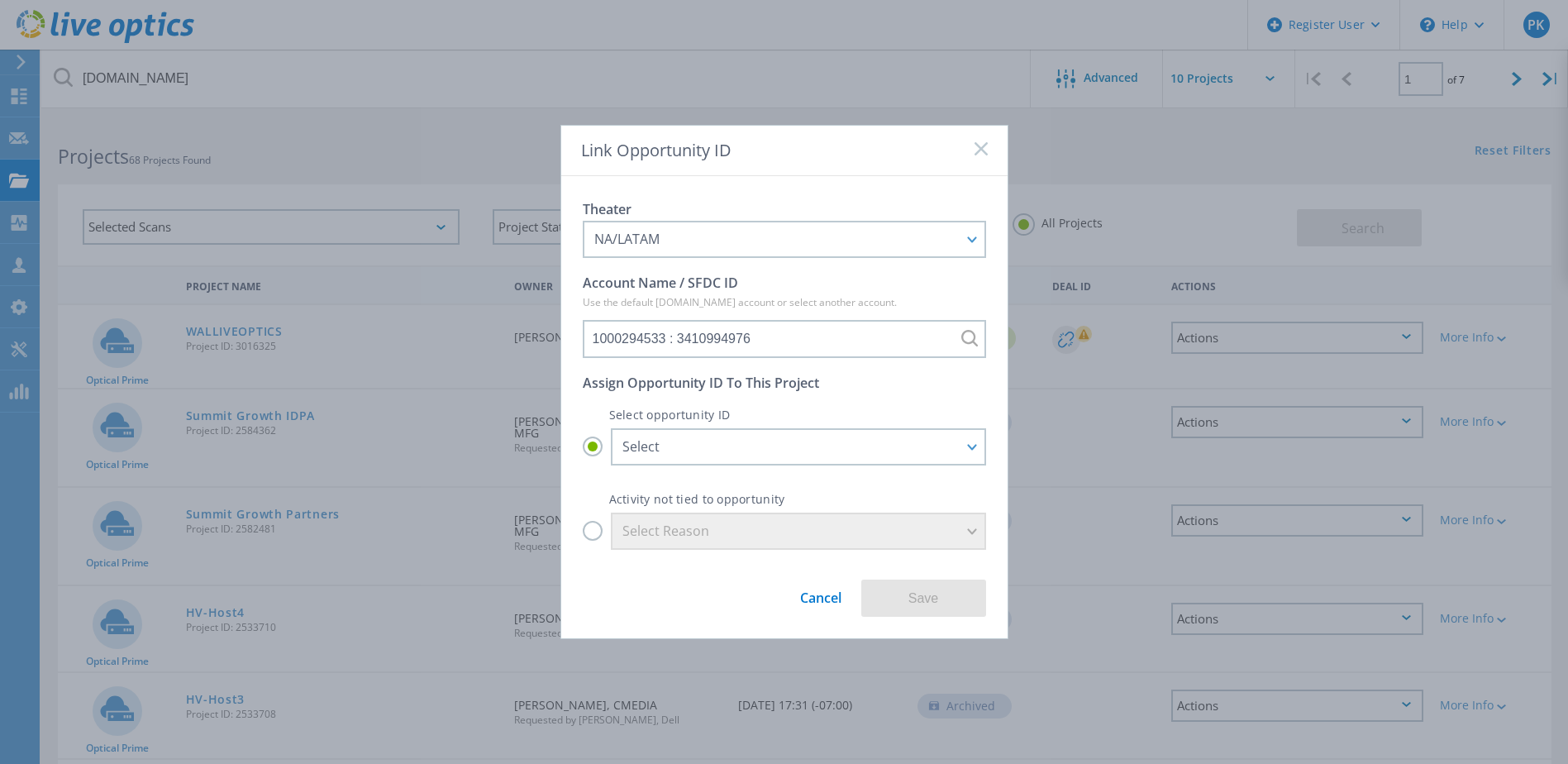
click at [981, 150] on rect at bounding box center [981, 149] width 14 height 14
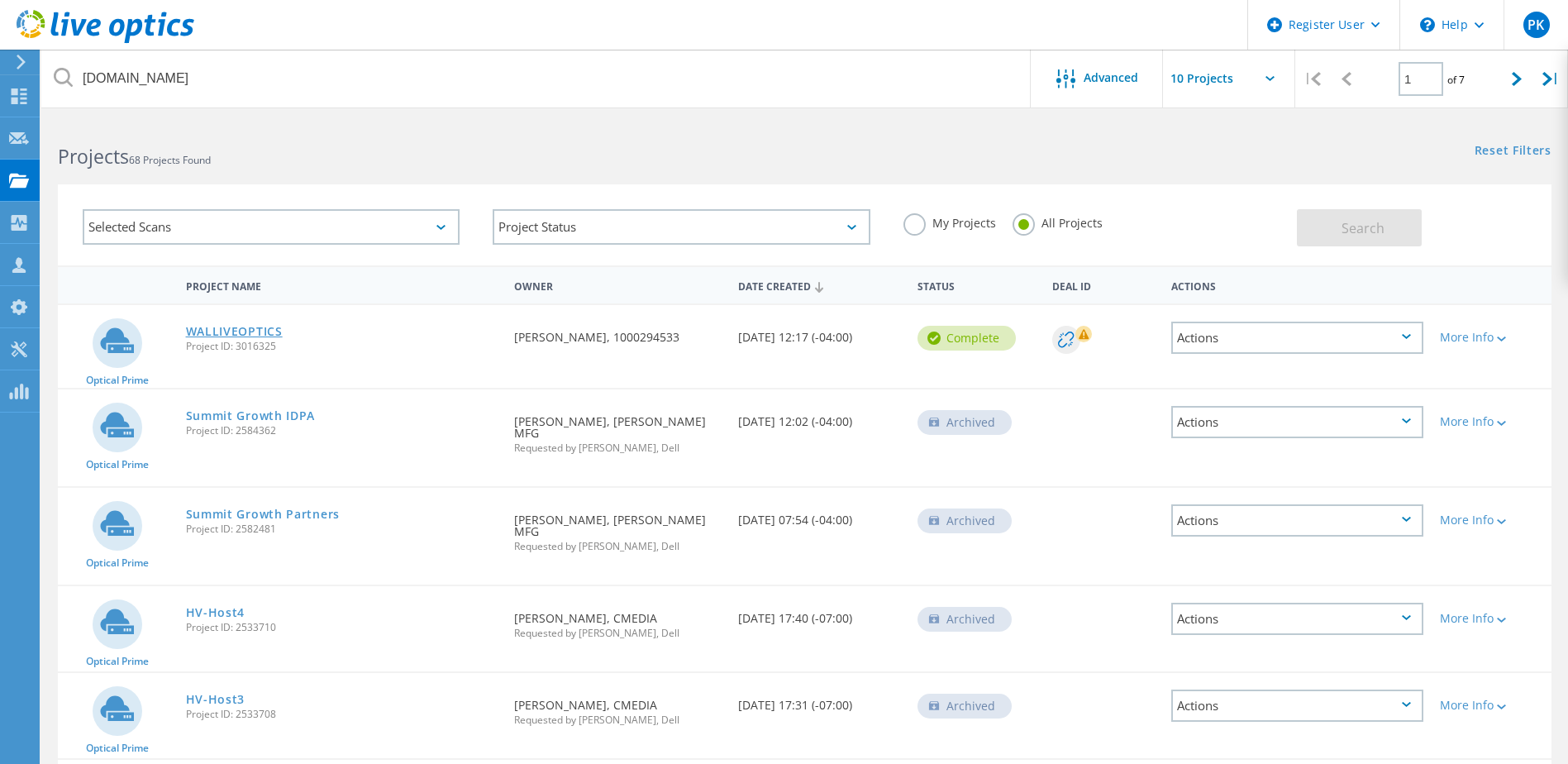
click at [212, 332] on link "WALLIVEOPTICS" at bounding box center [234, 330] width 97 height 11
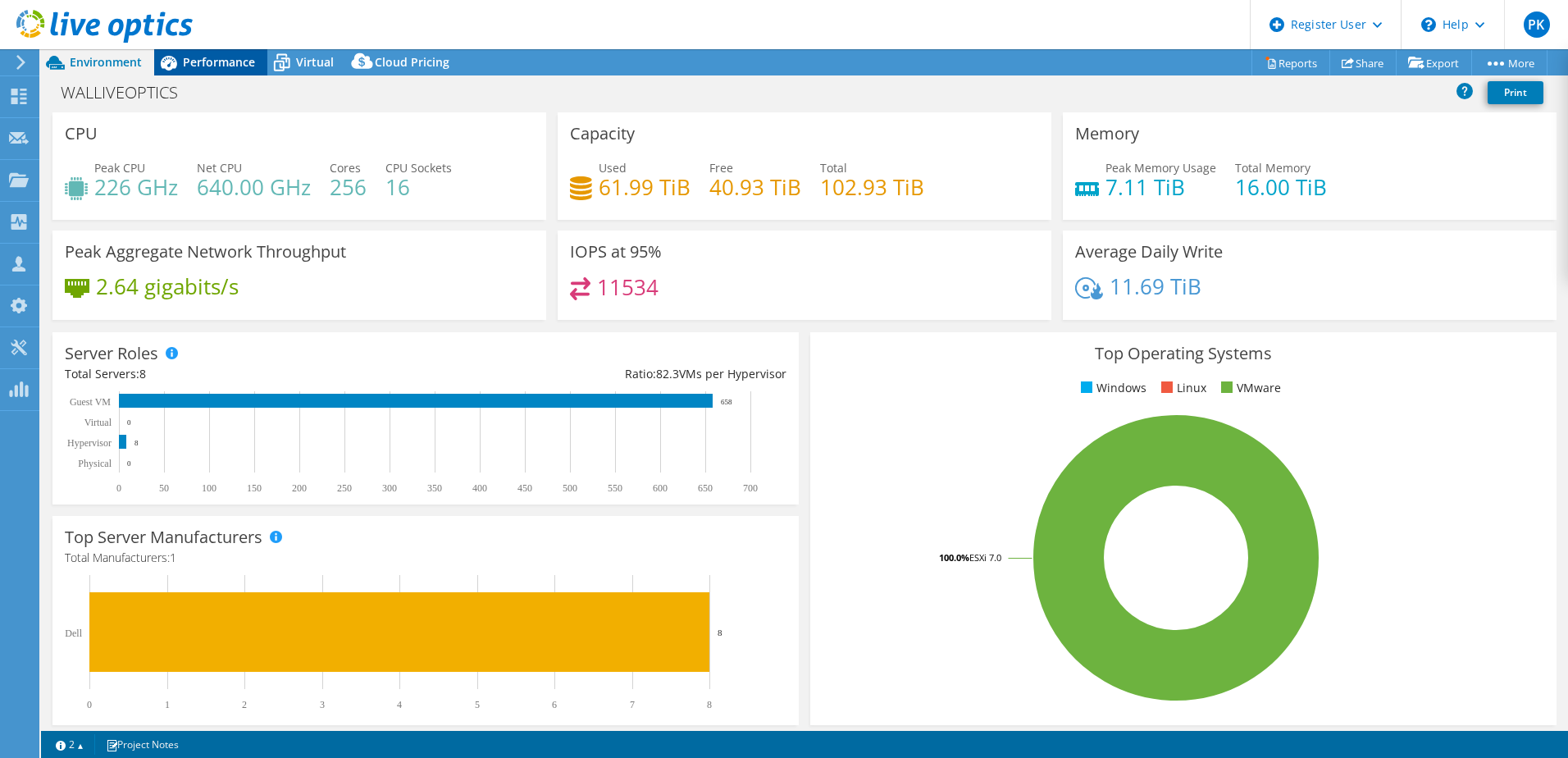
click at [221, 62] on span "Performance" at bounding box center [219, 62] width 72 height 15
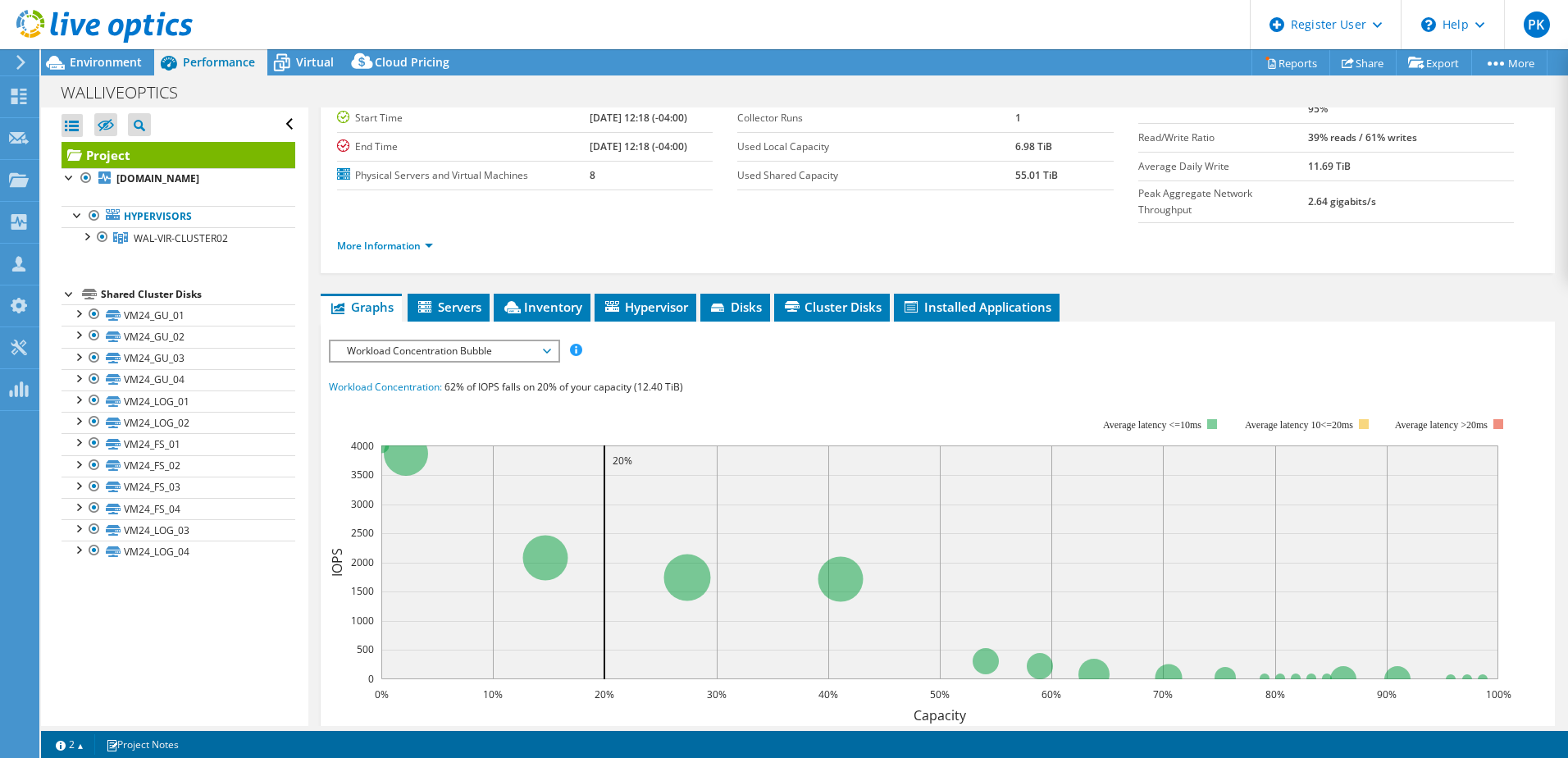
scroll to position [164, 0]
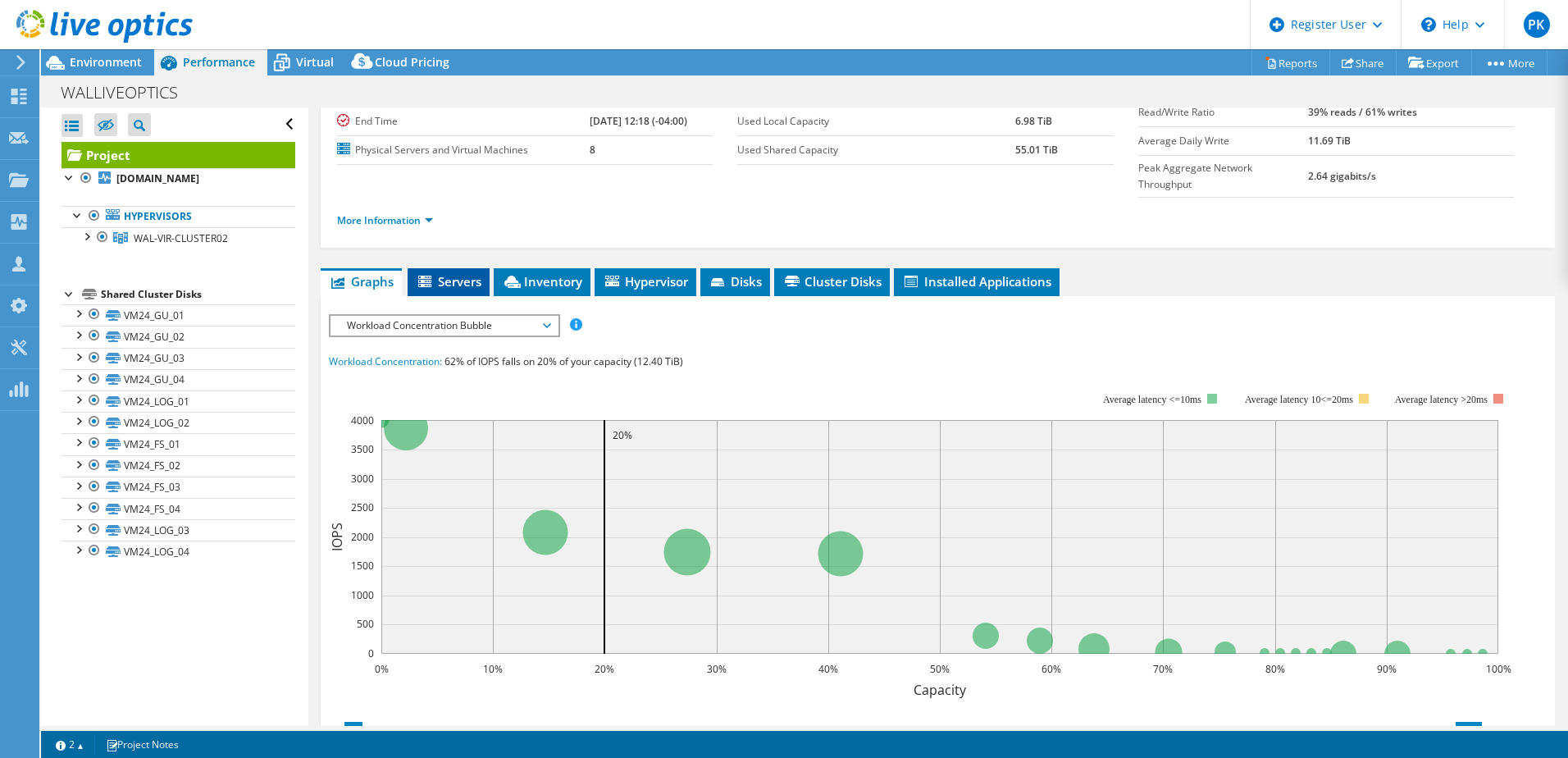
click at [460, 273] on span "Servers" at bounding box center [448, 281] width 66 height 16
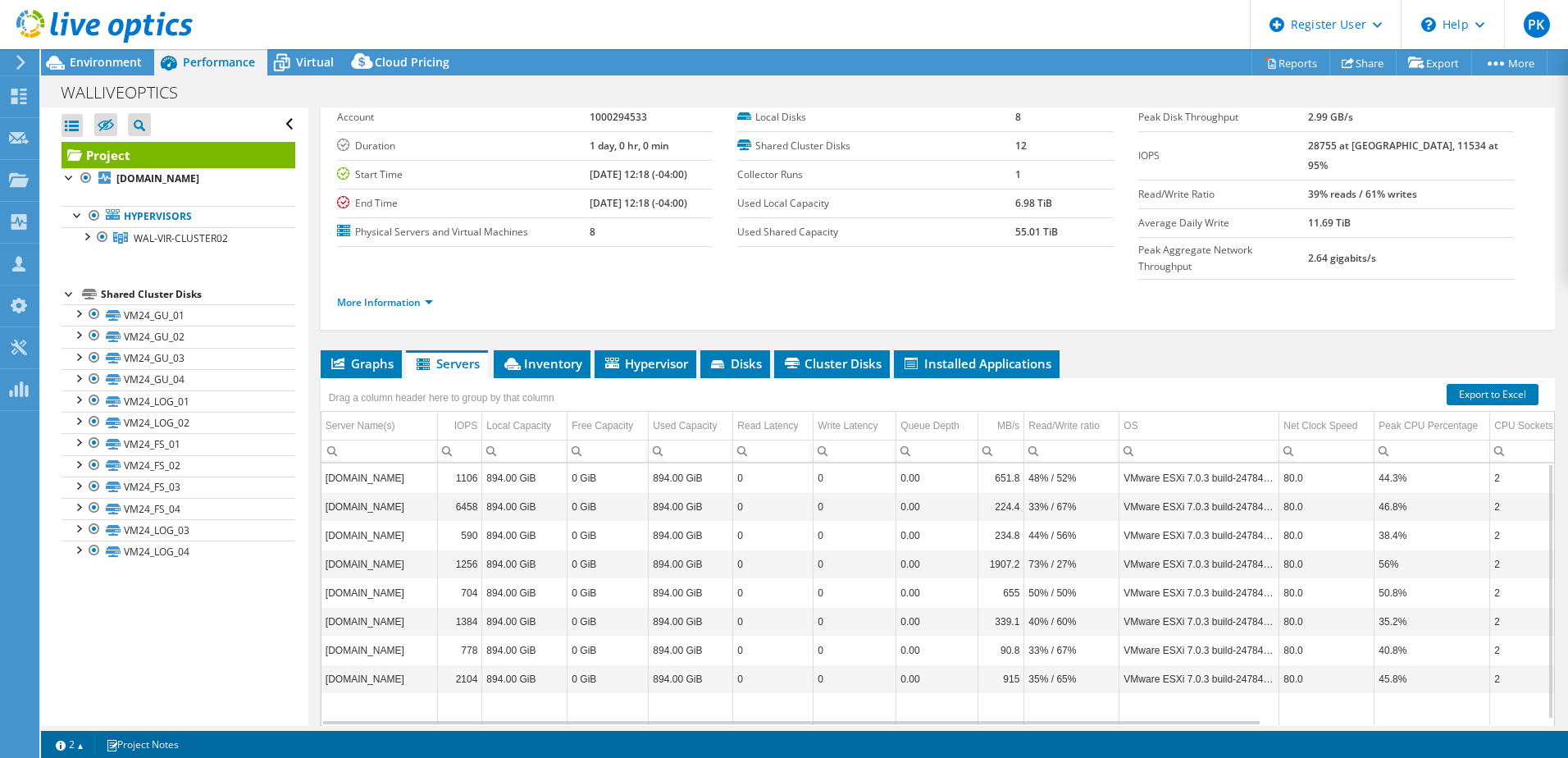
scroll to position [112, 0]
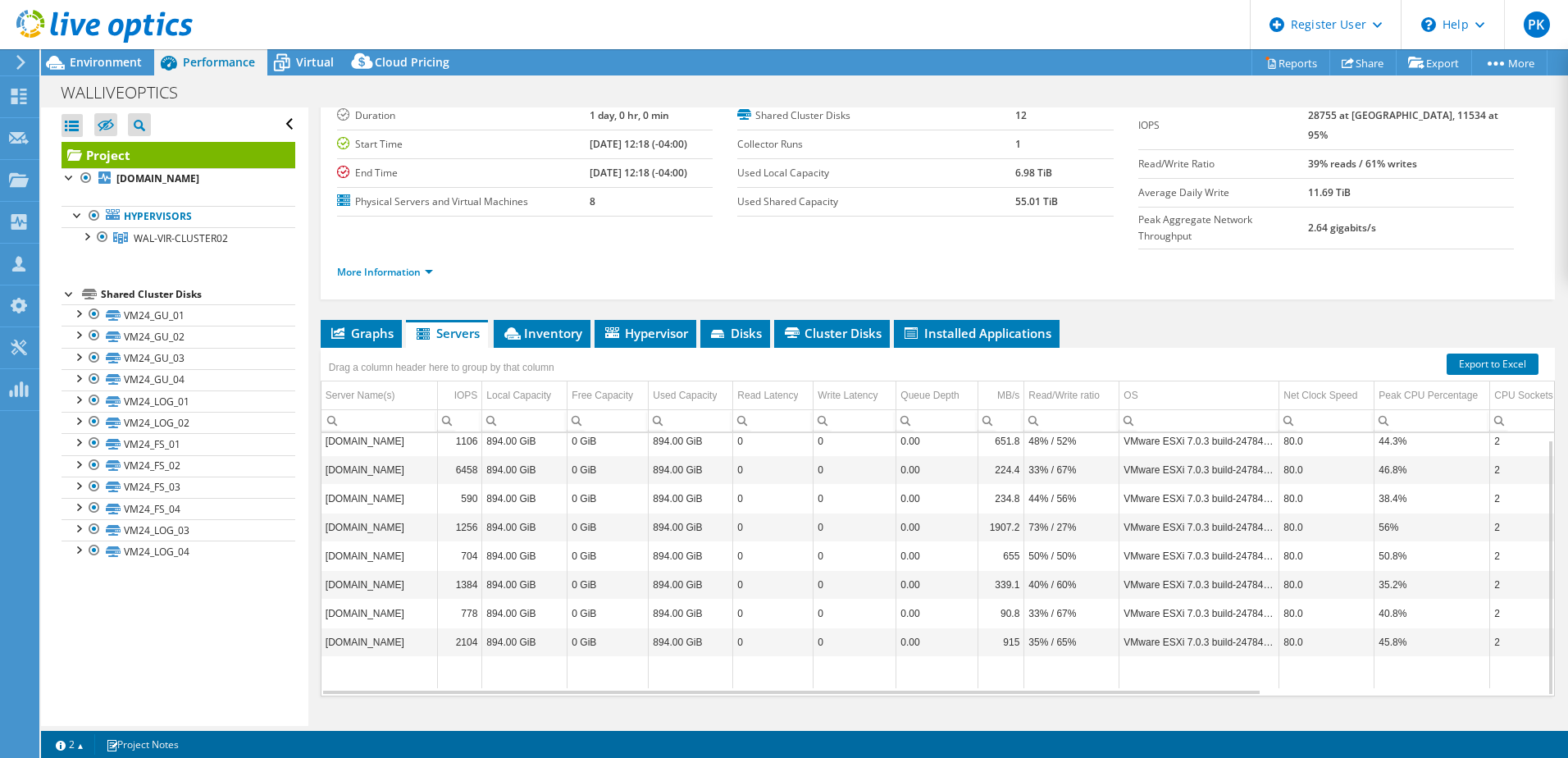
click at [780, 484] on td "0" at bounding box center [773, 498] width 80 height 29
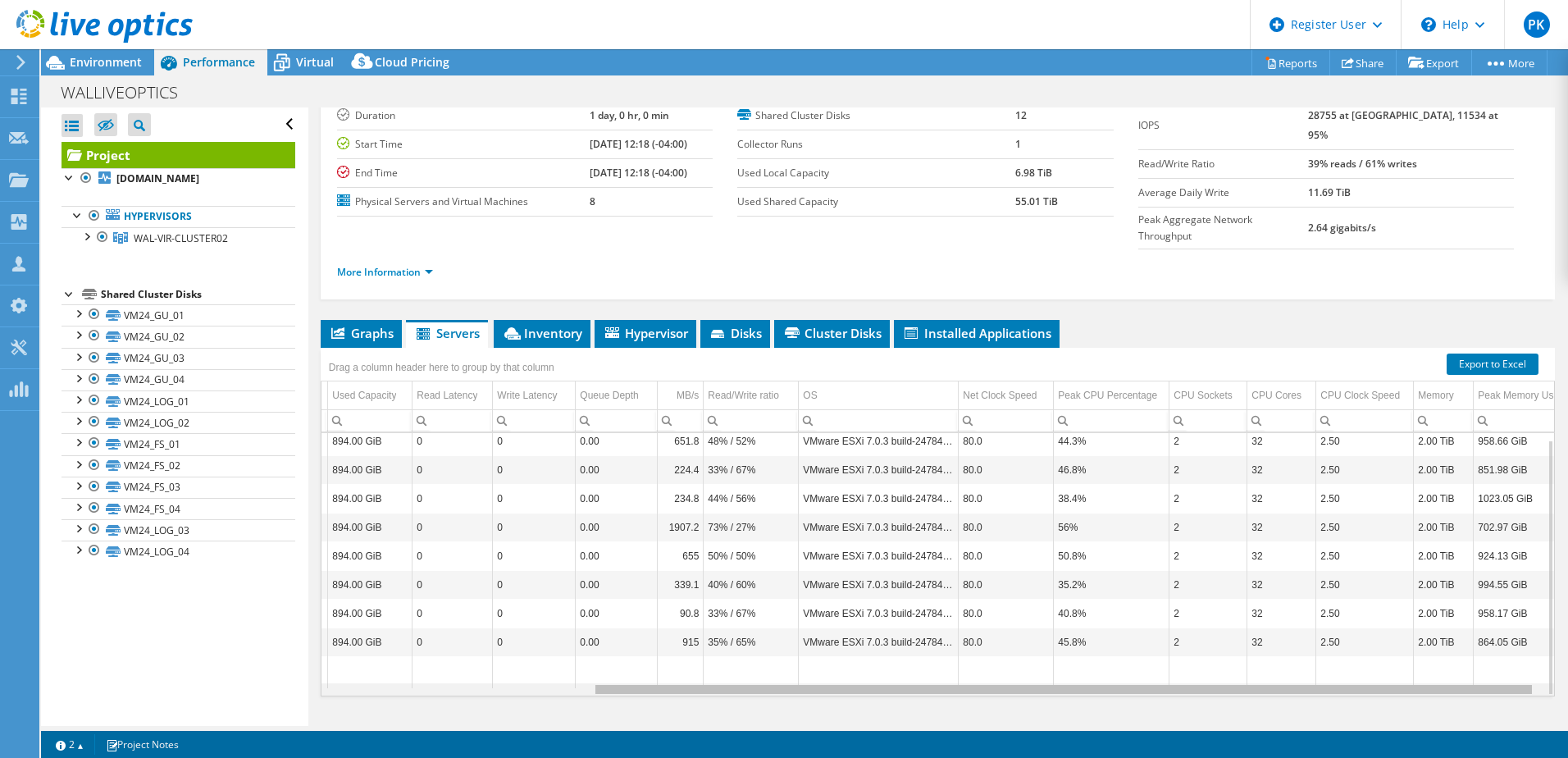
scroll to position [7, 259]
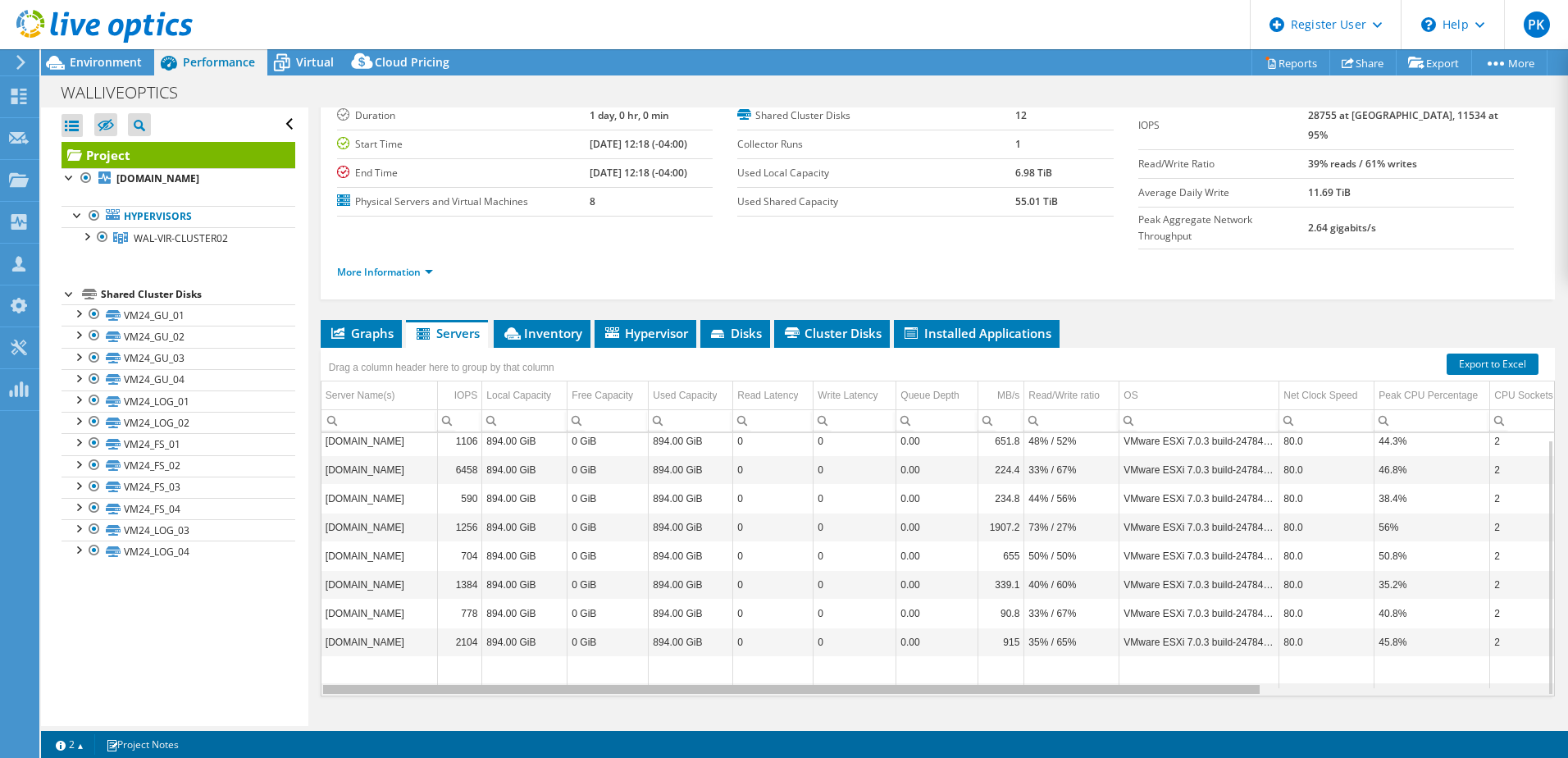
drag, startPoint x: 798, startPoint y: 658, endPoint x: 572, endPoint y: 606, distance: 231.9
click at [582, 609] on body "PK Dell User [PERSON_NAME] [PERSON_NAME][EMAIL_ADDRESS][PERSON_NAME][DOMAIN_NAM…" at bounding box center [784, 379] width 1568 height 758
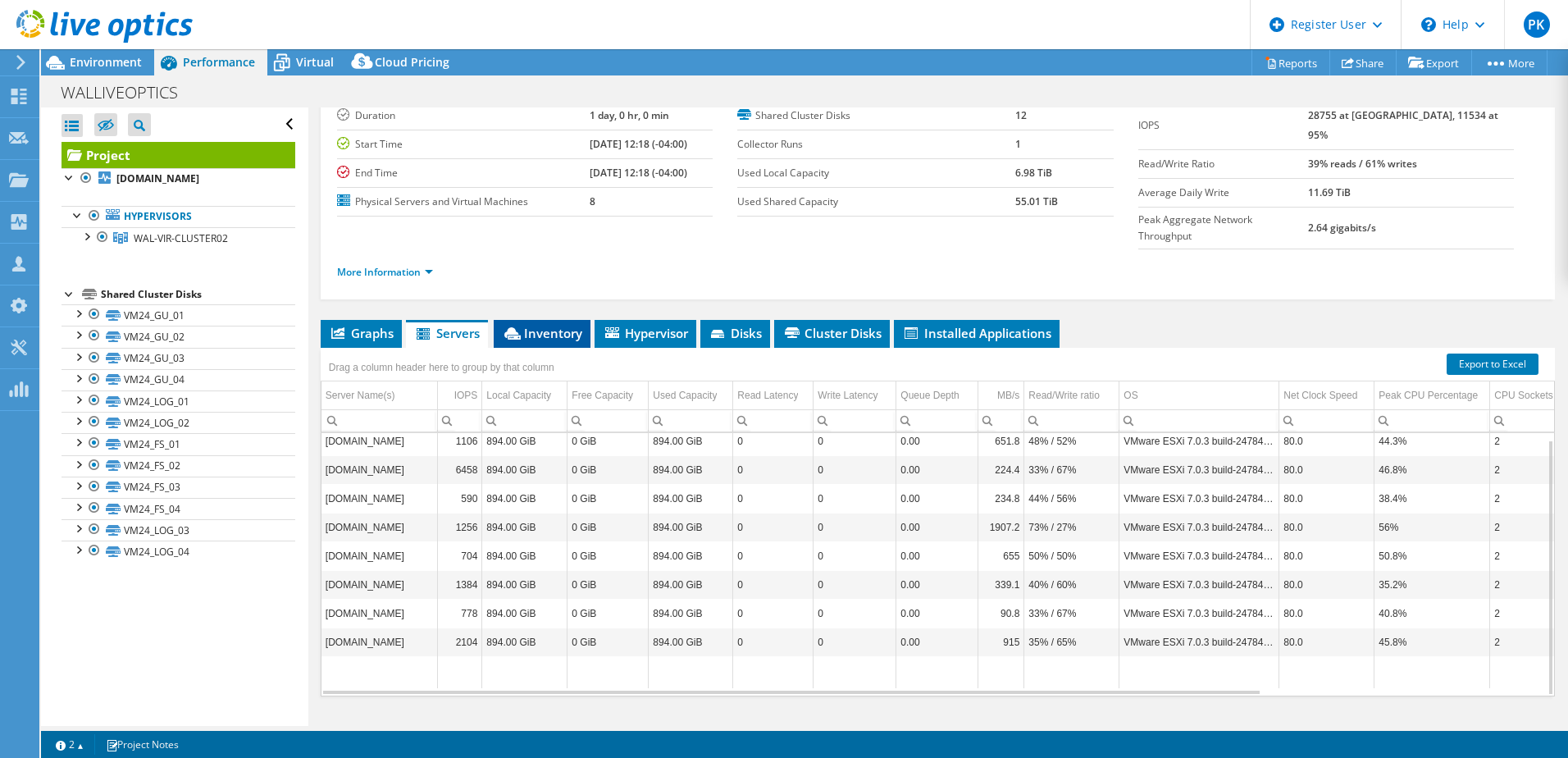
click at [540, 324] on span "Inventory" at bounding box center [542, 332] width 80 height 16
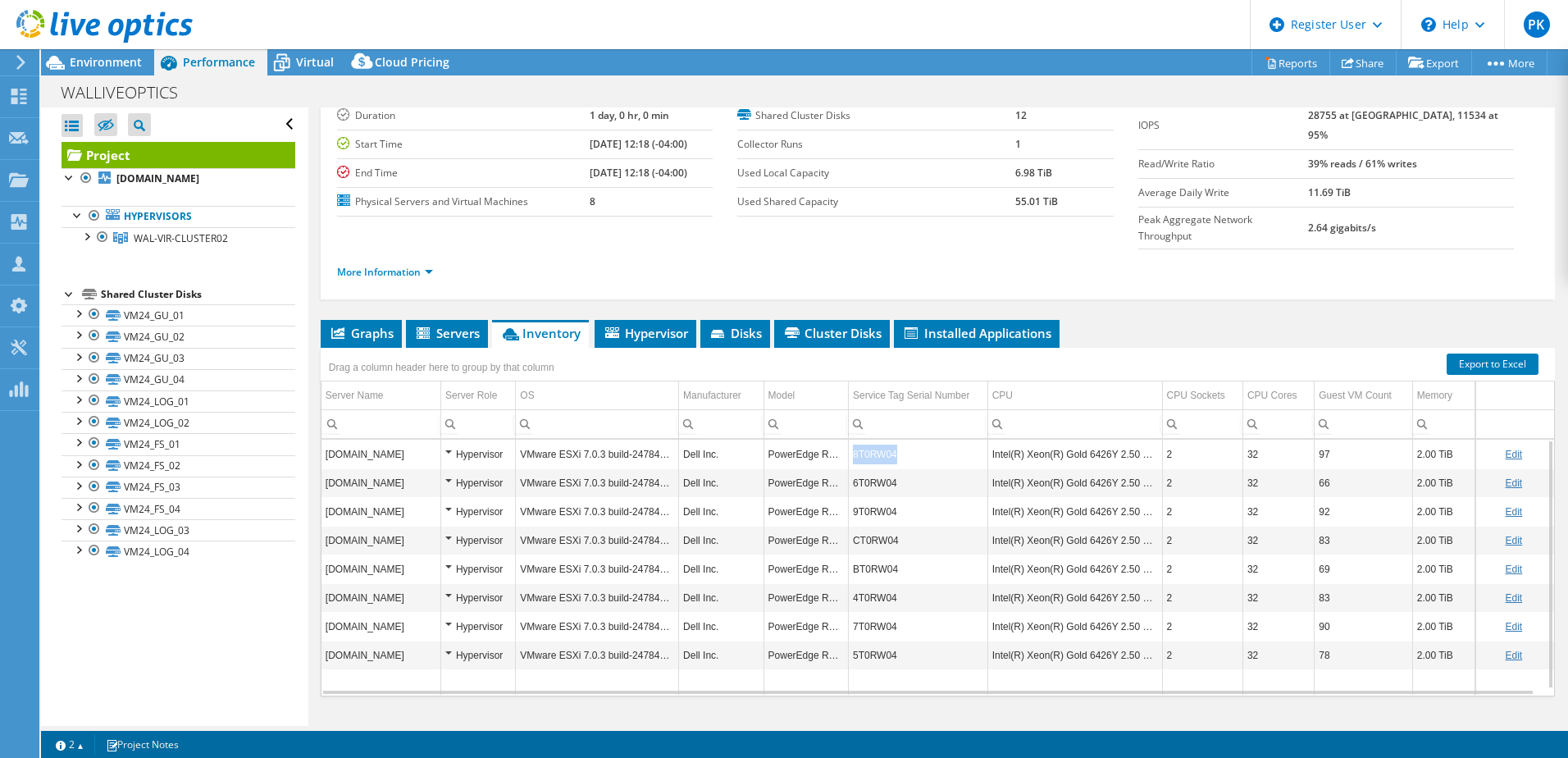
drag, startPoint x: 899, startPoint y: 416, endPoint x: 848, endPoint y: 425, distance: 51.8
click at [848, 439] on td "8T0RW04" at bounding box center [918, 454] width 140 height 29
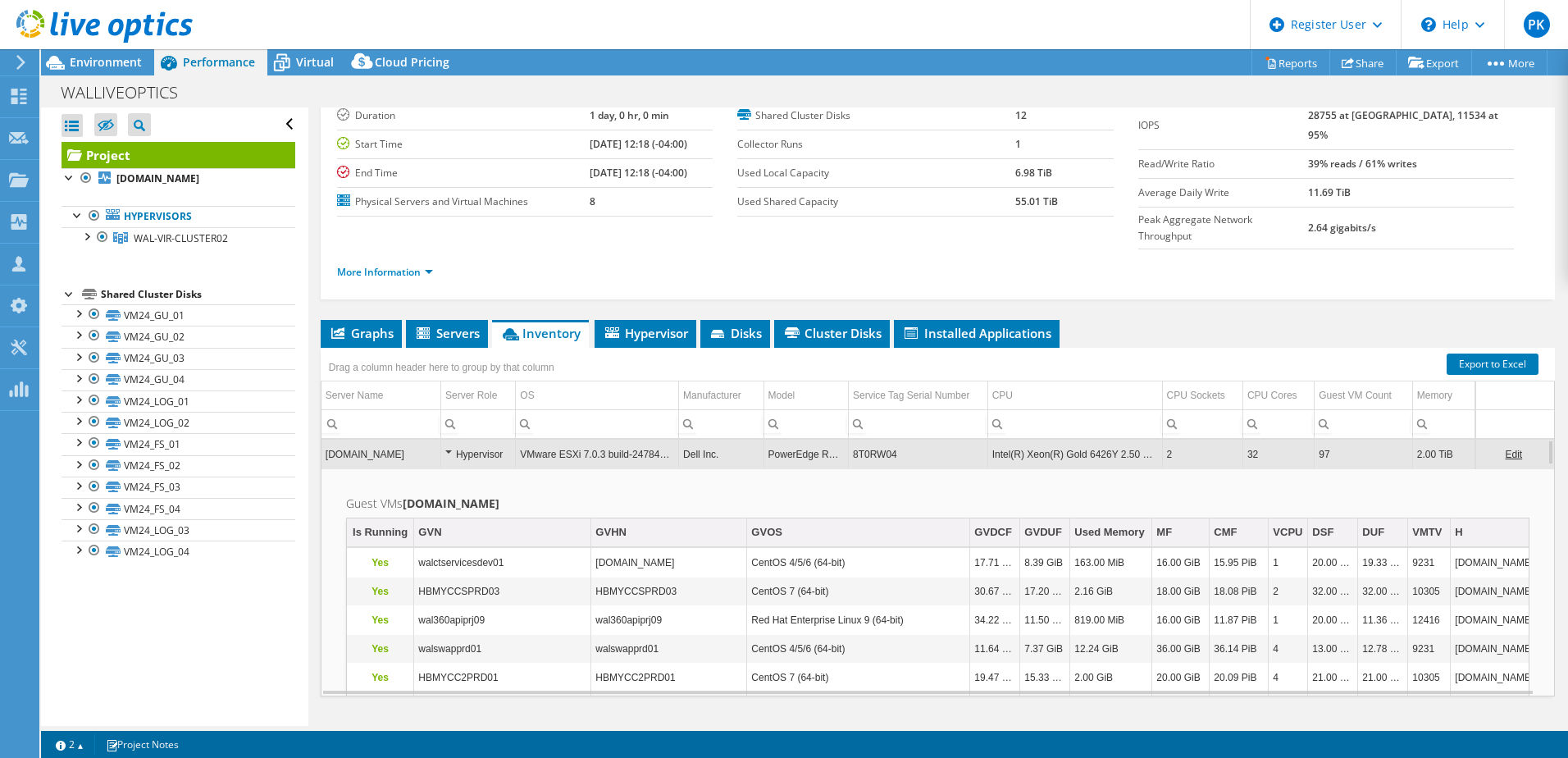
copy td "8T0RW04"
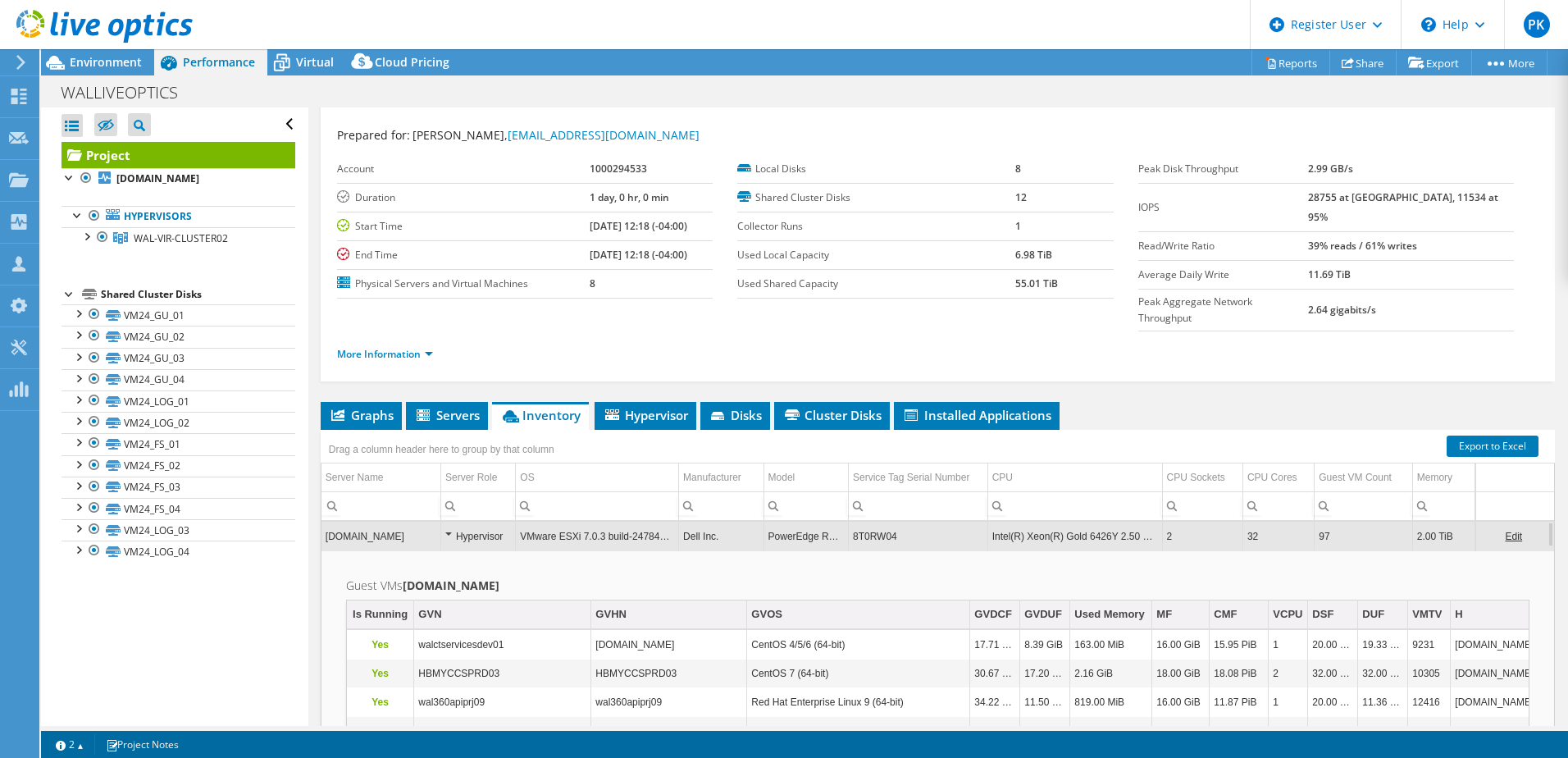
scroll to position [0, 0]
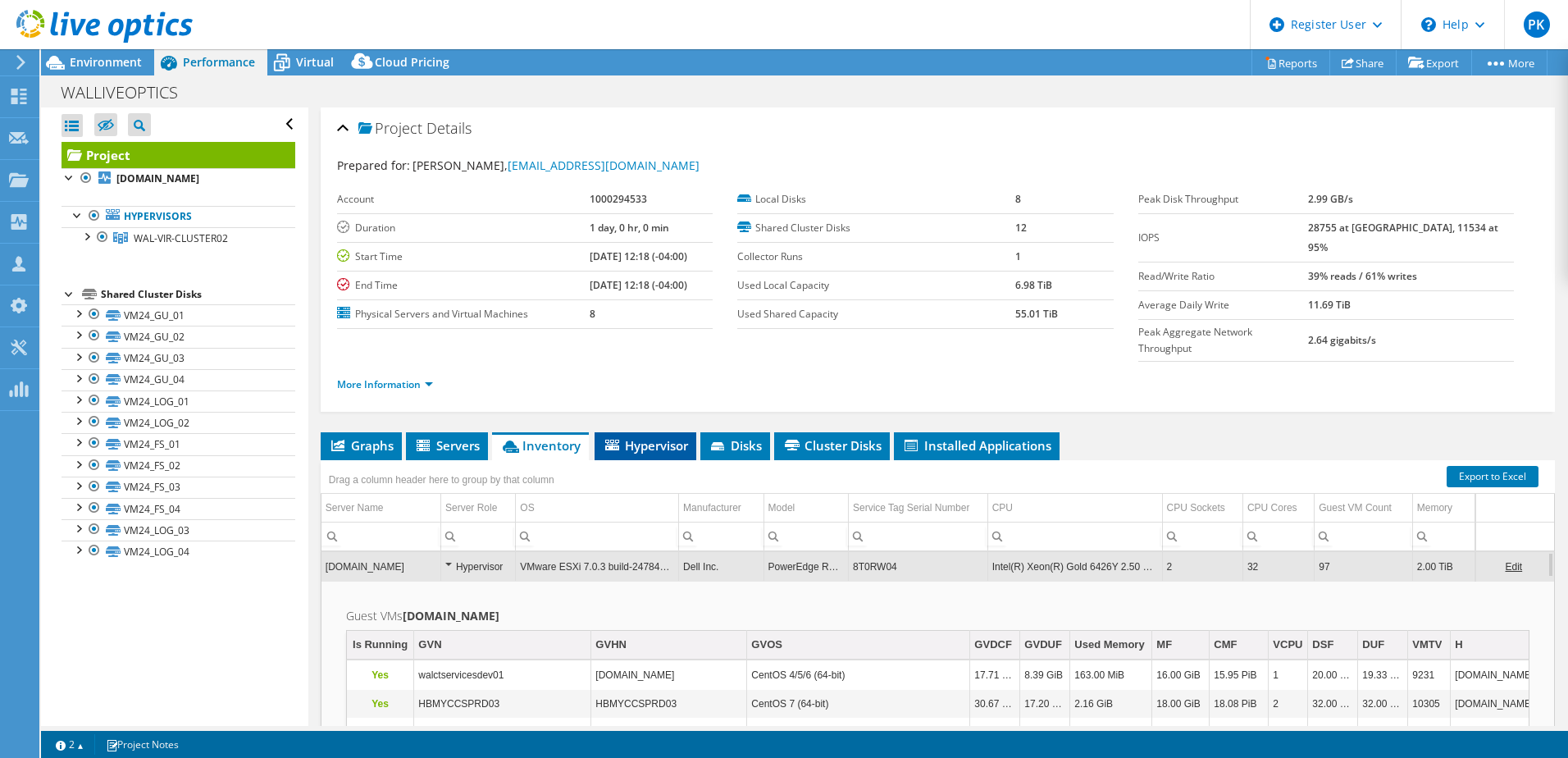
click at [657, 437] on span "Hypervisor" at bounding box center [646, 445] width 85 height 16
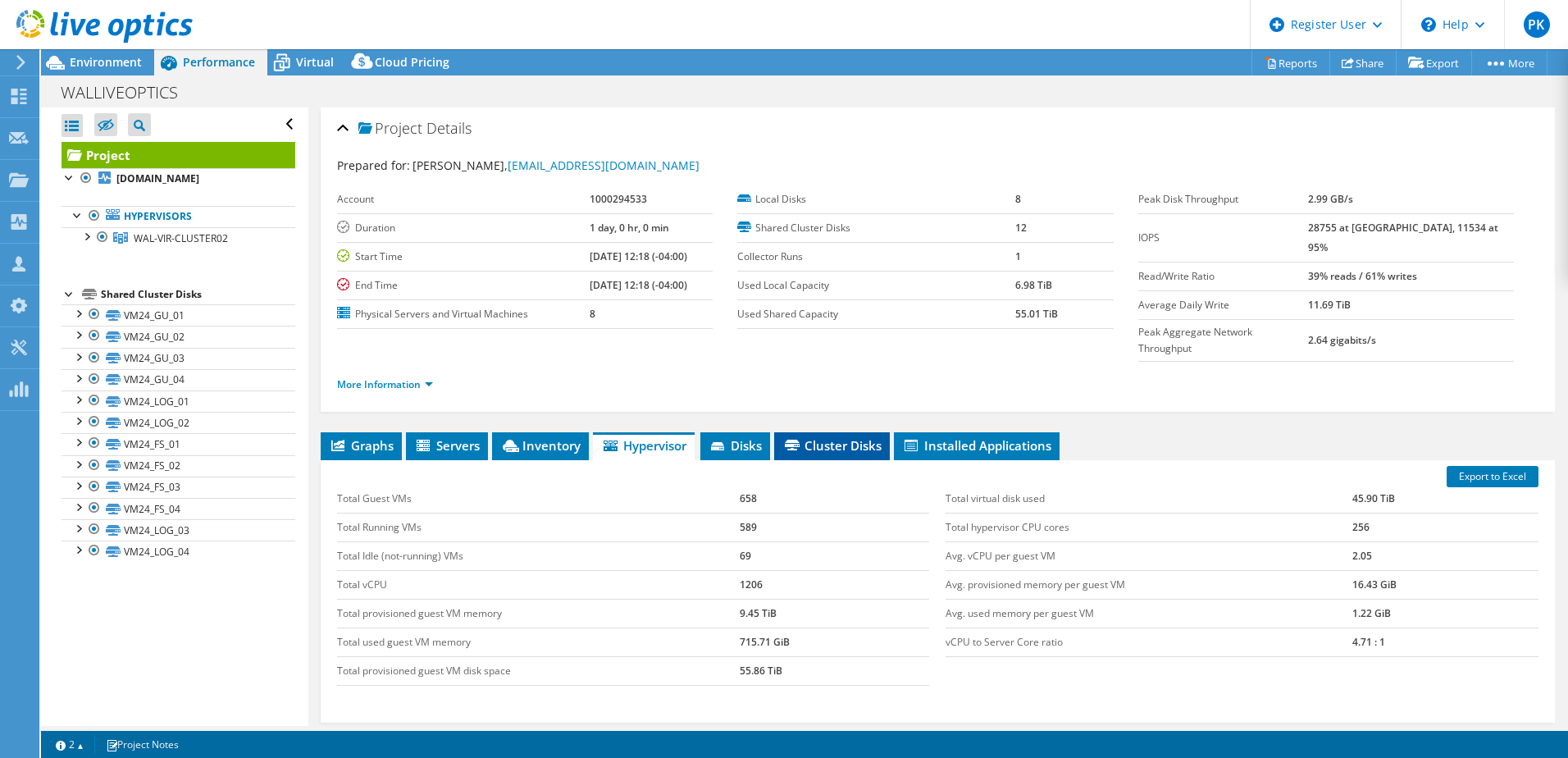
click at [838, 432] on li "Cluster Disks" at bounding box center [832, 445] width 116 height 28
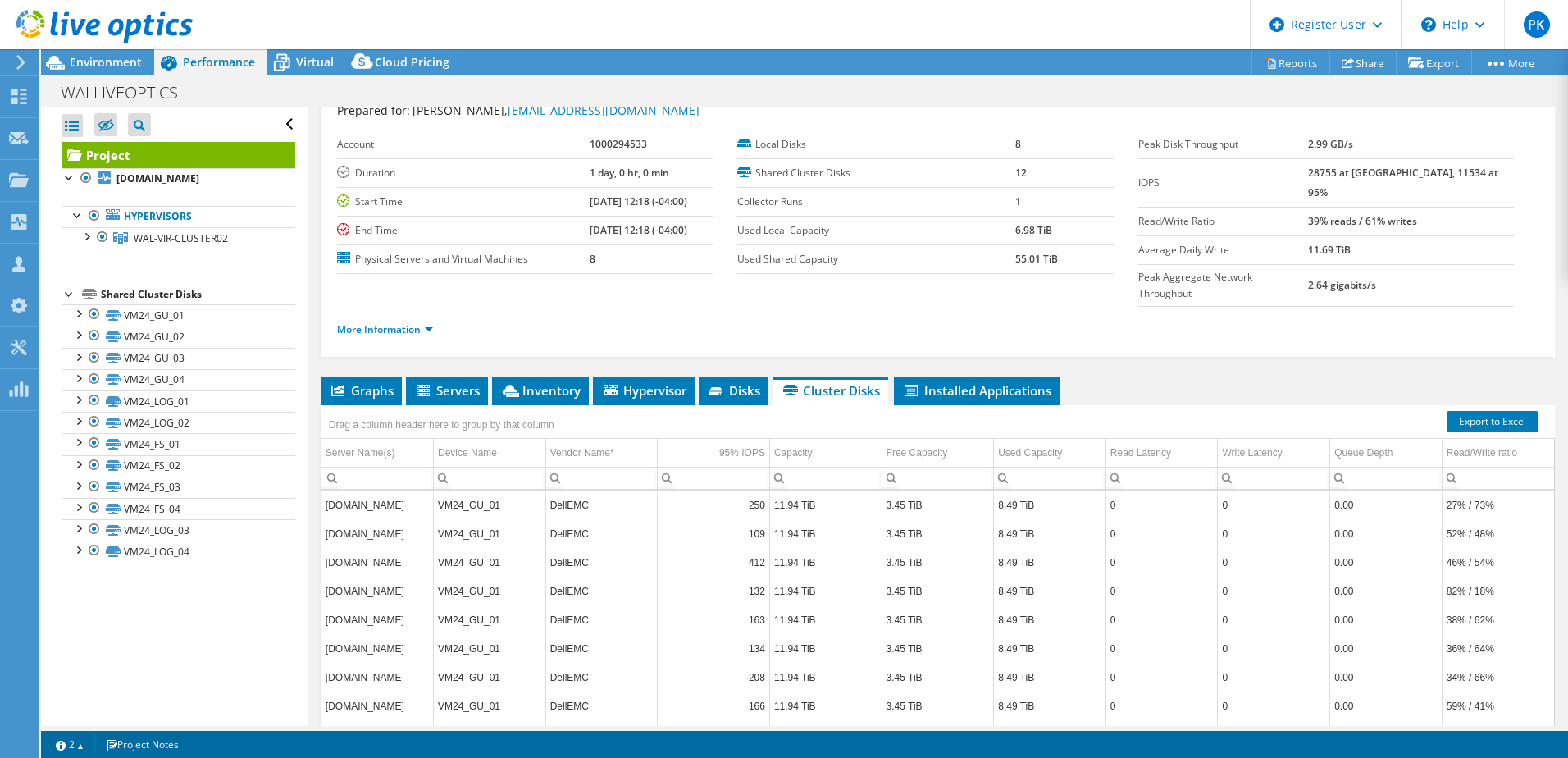
scroll to position [82, 0]
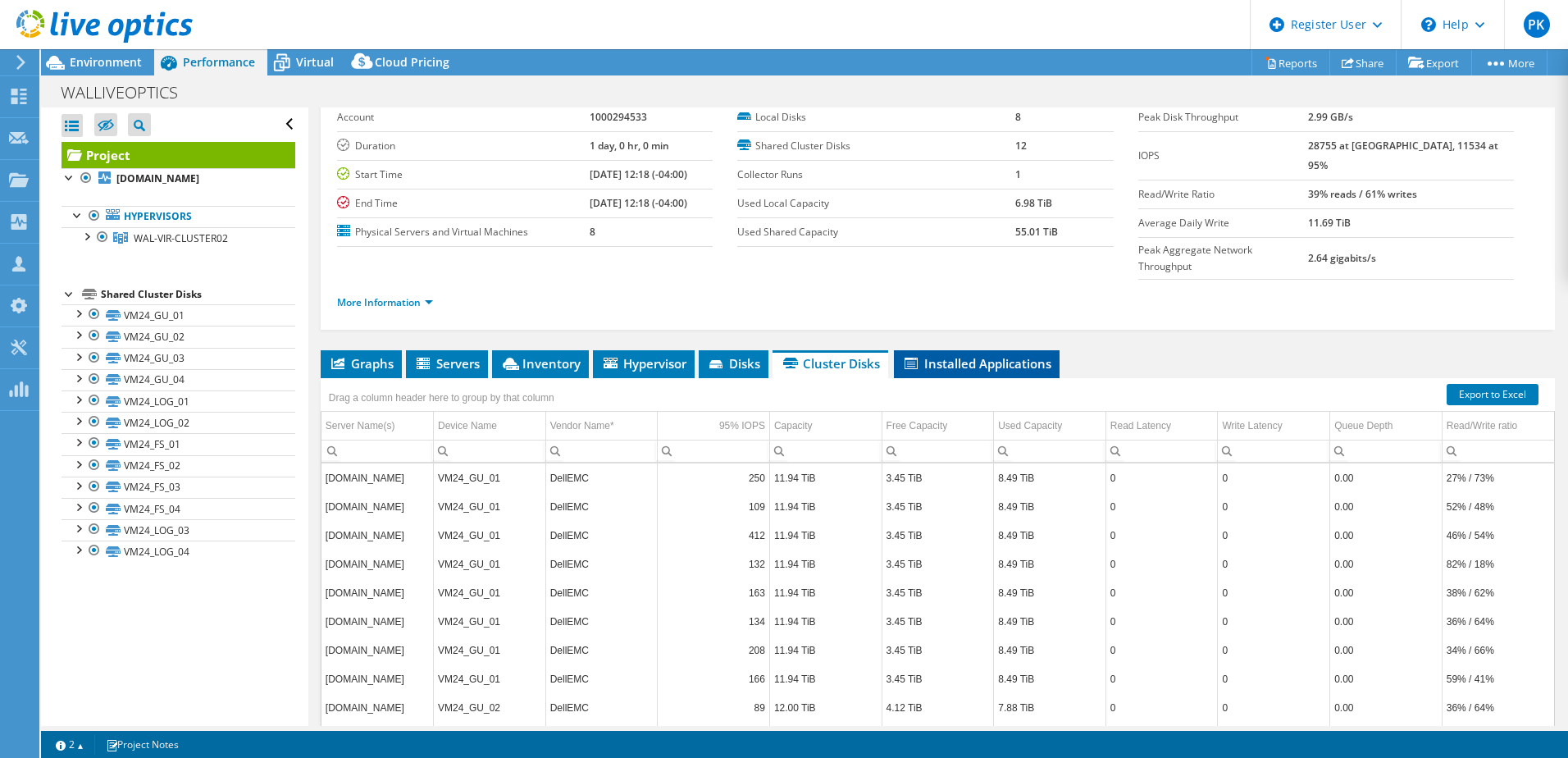
click at [988, 355] on span "Installed Applications" at bounding box center [976, 363] width 149 height 16
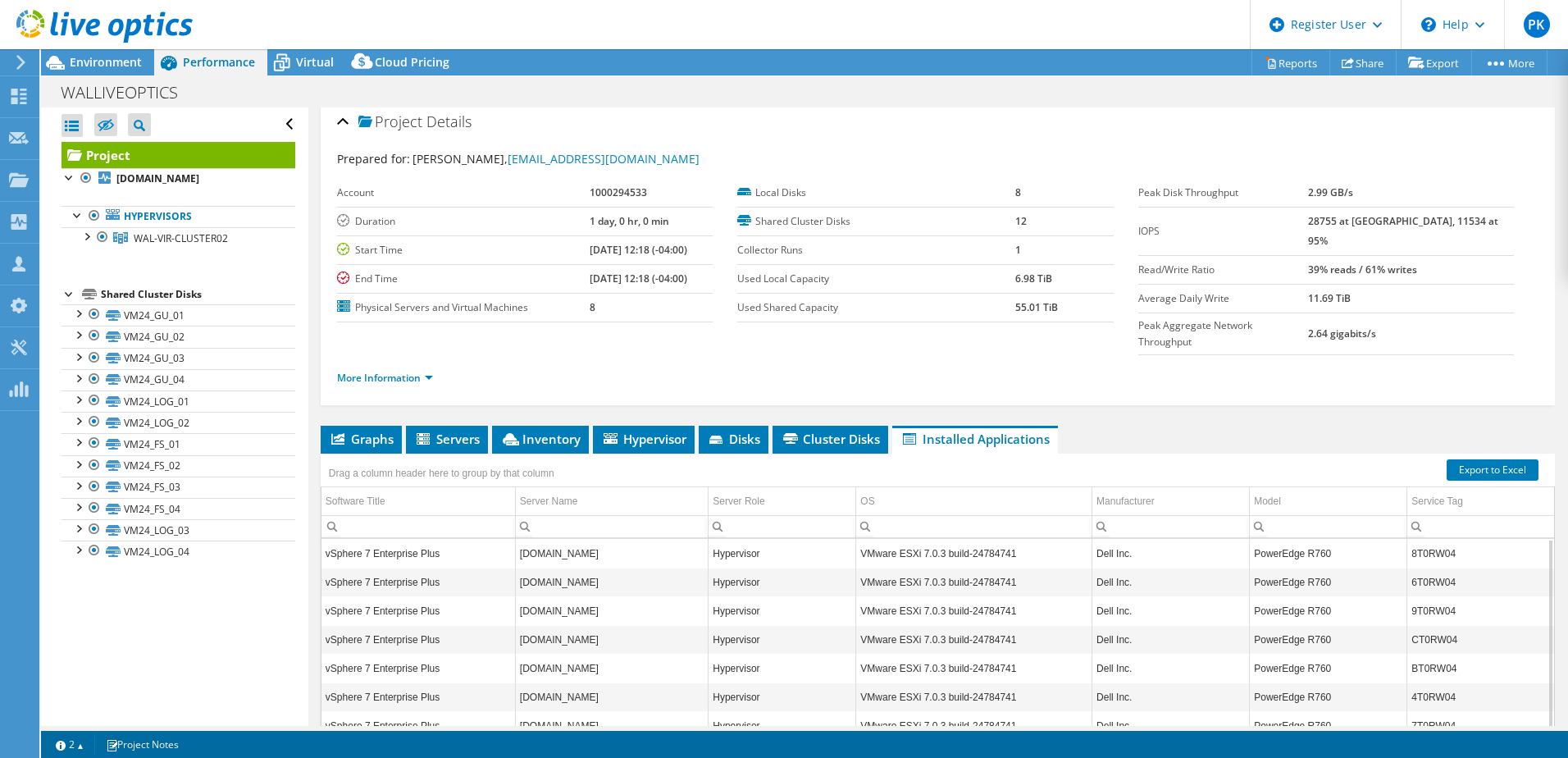
scroll to position [0, 0]
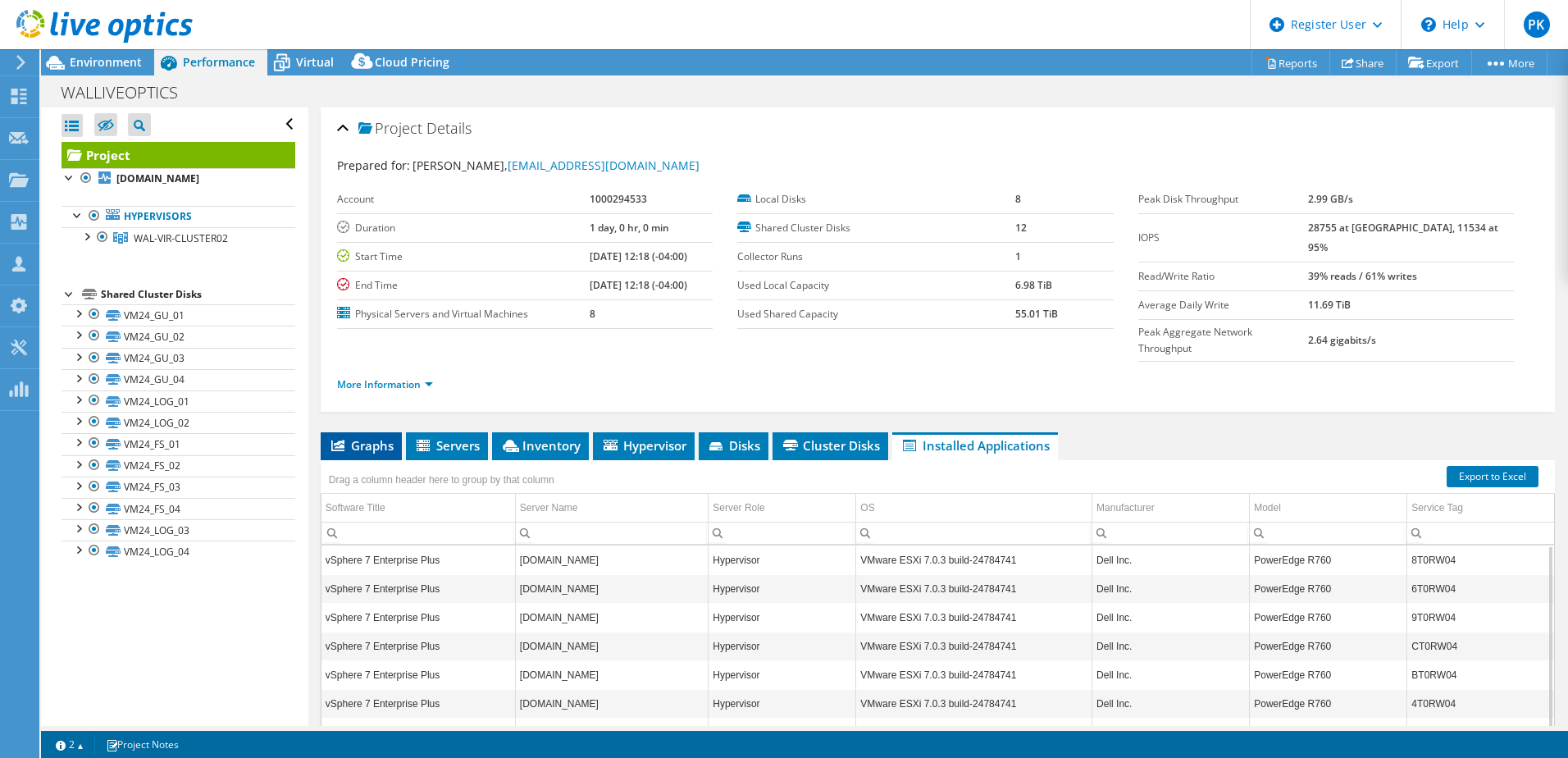
click at [363, 437] on span "Graphs" at bounding box center [361, 445] width 65 height 16
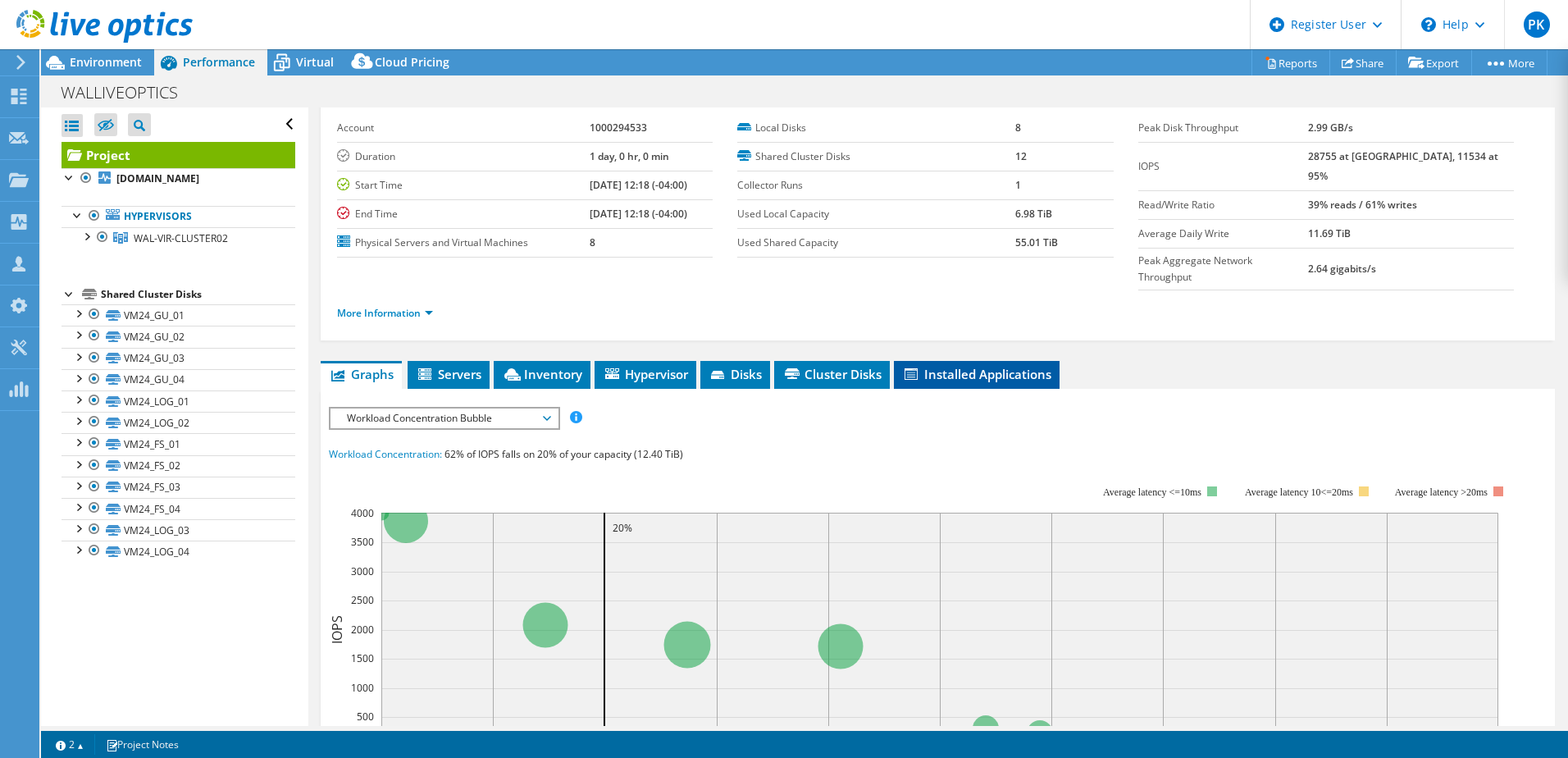
scroll to position [164, 0]
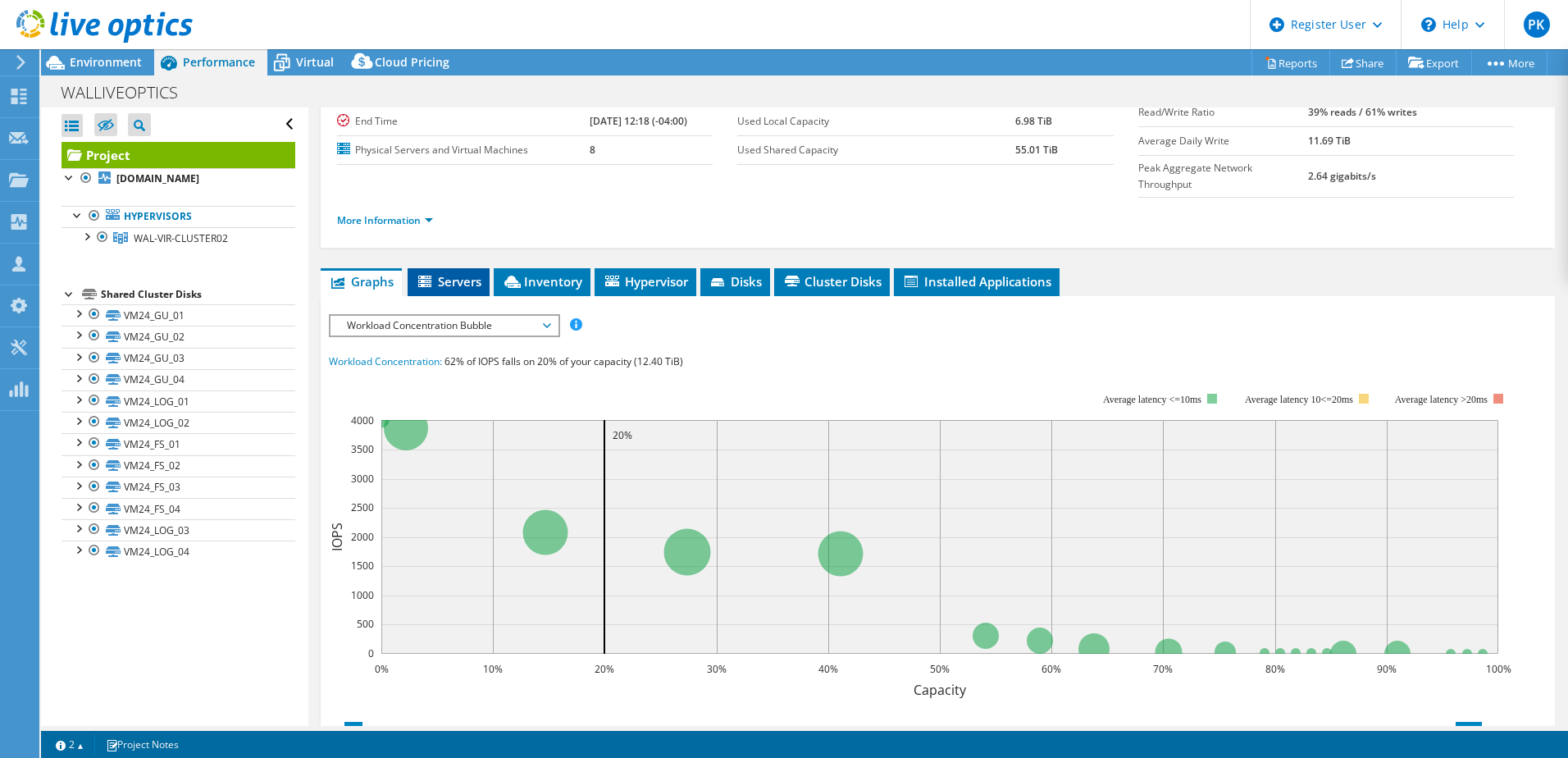
click at [460, 273] on span "Servers" at bounding box center [448, 281] width 66 height 16
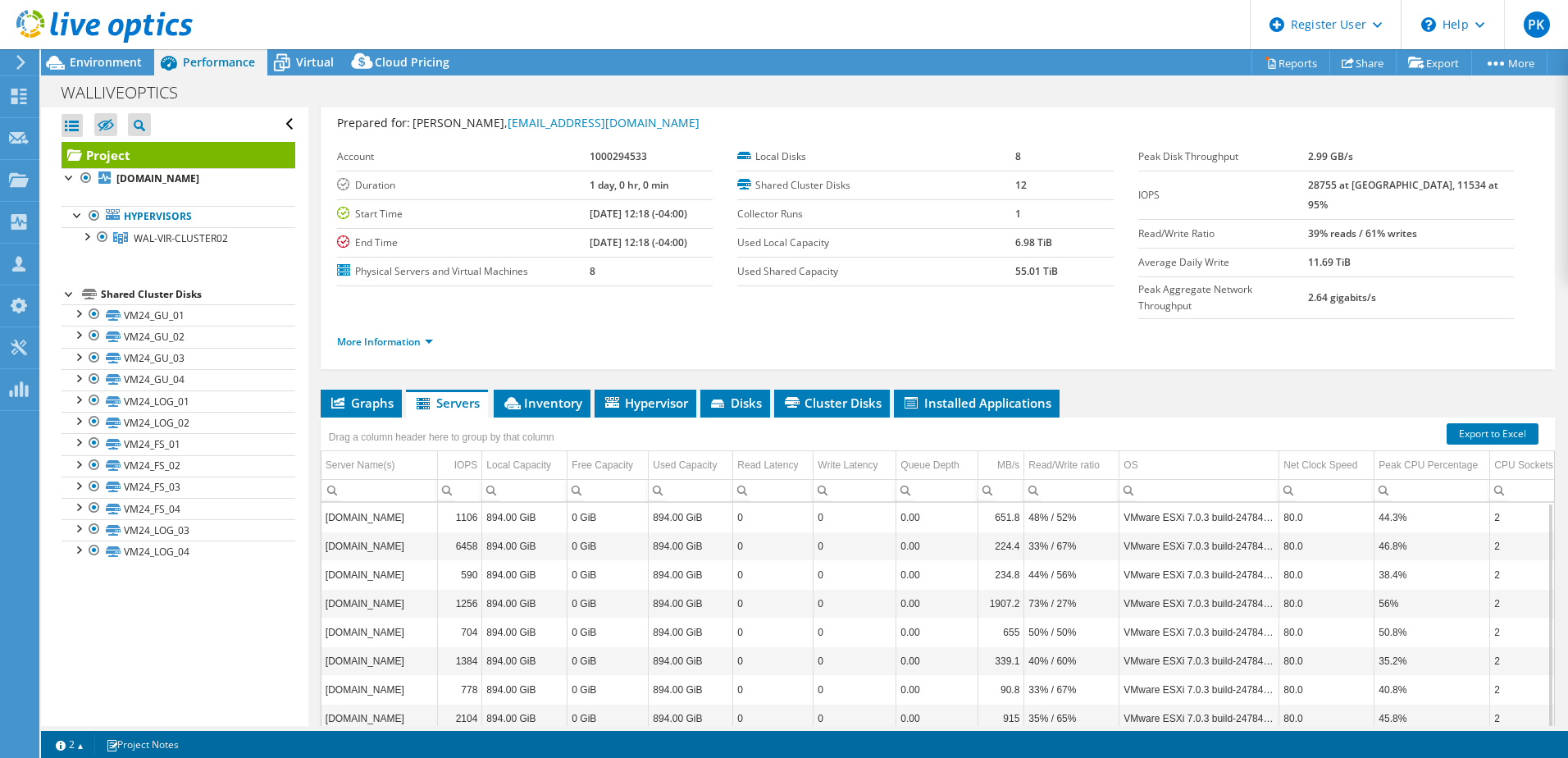
scroll to position [0, 0]
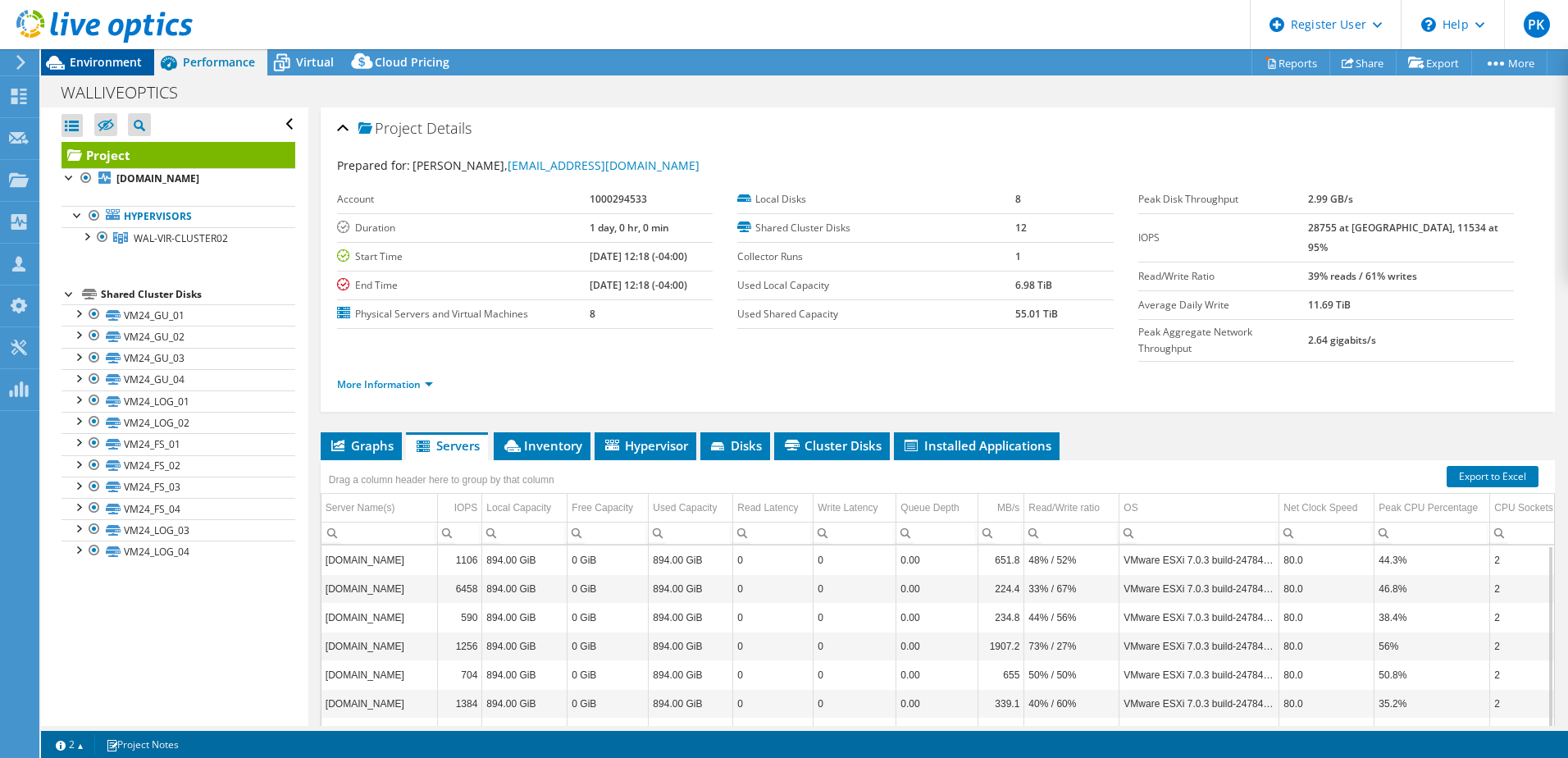
click at [103, 56] on span "Environment" at bounding box center [106, 62] width 72 height 15
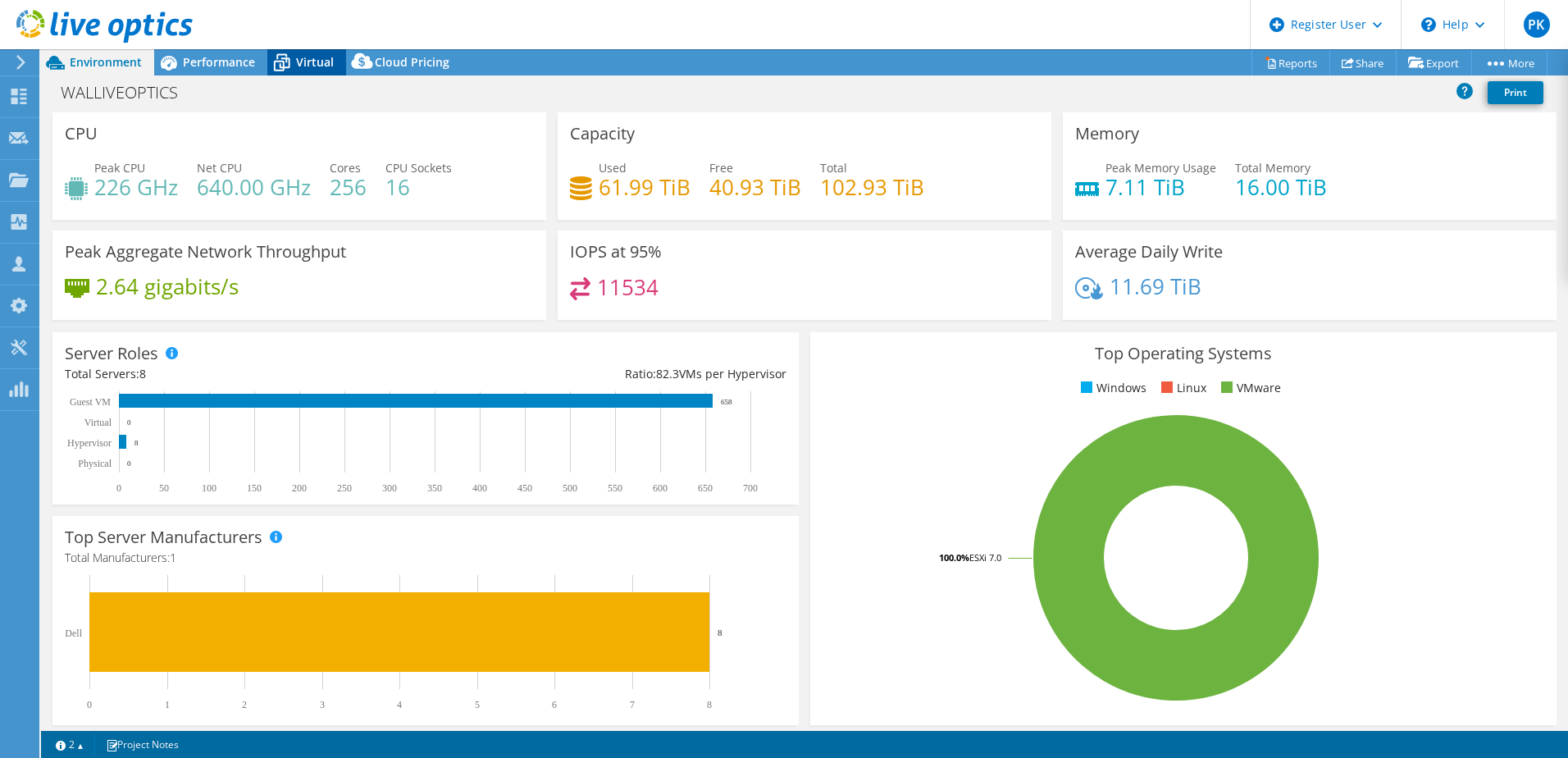
click at [300, 63] on span "Virtual" at bounding box center [315, 62] width 37 height 15
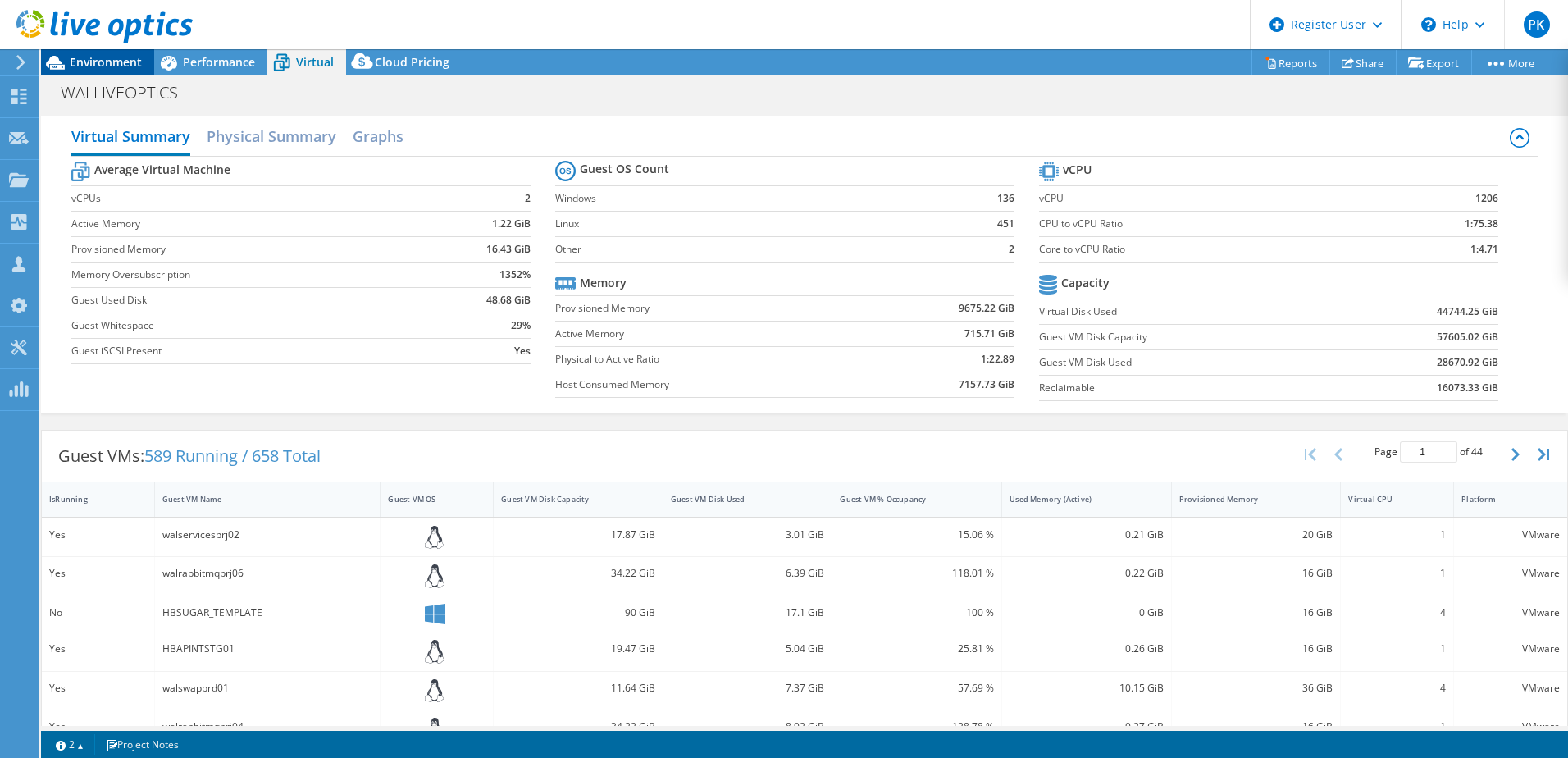
click at [102, 64] on span "Environment" at bounding box center [106, 62] width 72 height 15
